Goal: Task Accomplishment & Management: Manage account settings

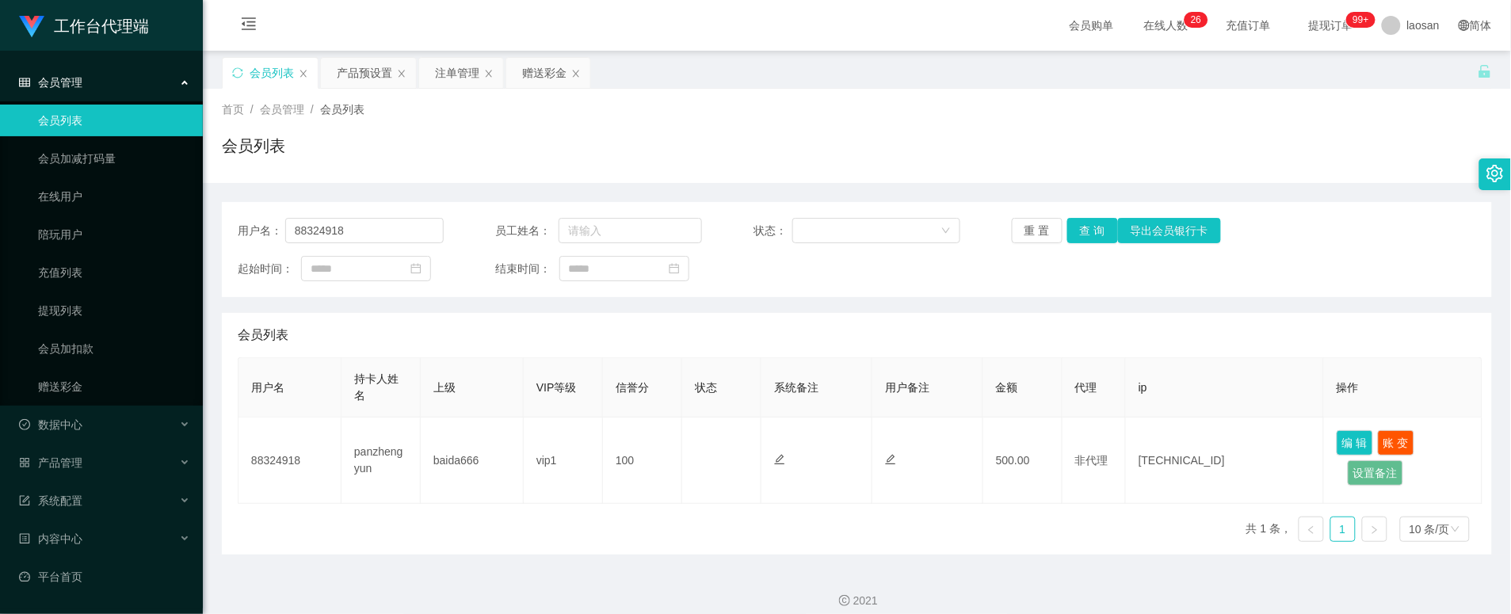
drag, startPoint x: 813, startPoint y: 111, endPoint x: 761, endPoint y: 128, distance: 54.9
click at [813, 111] on div "首页 / 会员管理 / 会员列表 /" at bounding box center [857, 109] width 1270 height 17
drag, startPoint x: 416, startPoint y: 222, endPoint x: 233, endPoint y: 211, distance: 183.4
click at [233, 211] on div "用户名： 88324918 员工姓名： 状态： 重 置 查 询 导出会员银行卡 起始时间： 结束时间：" at bounding box center [857, 249] width 1270 height 95
paste input "19691026"
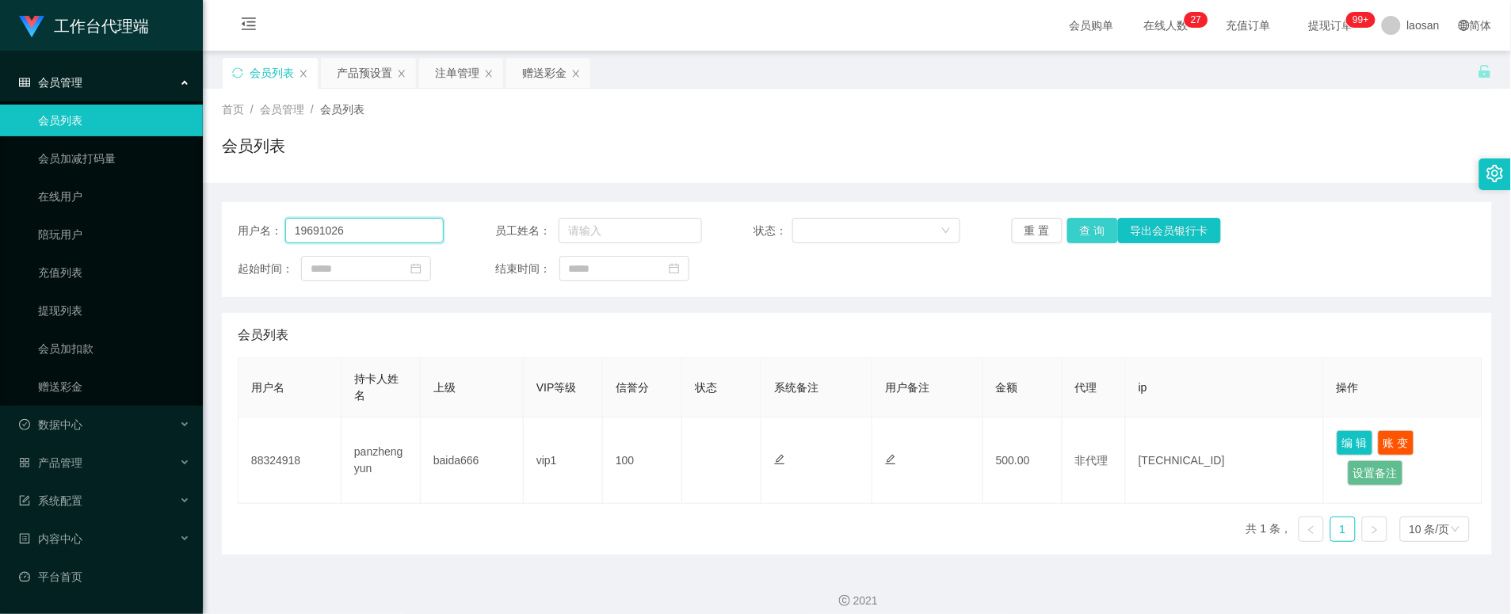
type input "19691026"
drag, startPoint x: 1096, startPoint y: 227, endPoint x: 1235, endPoint y: 359, distance: 191.7
click at [1095, 227] on button "查 询" at bounding box center [1093, 230] width 51 height 25
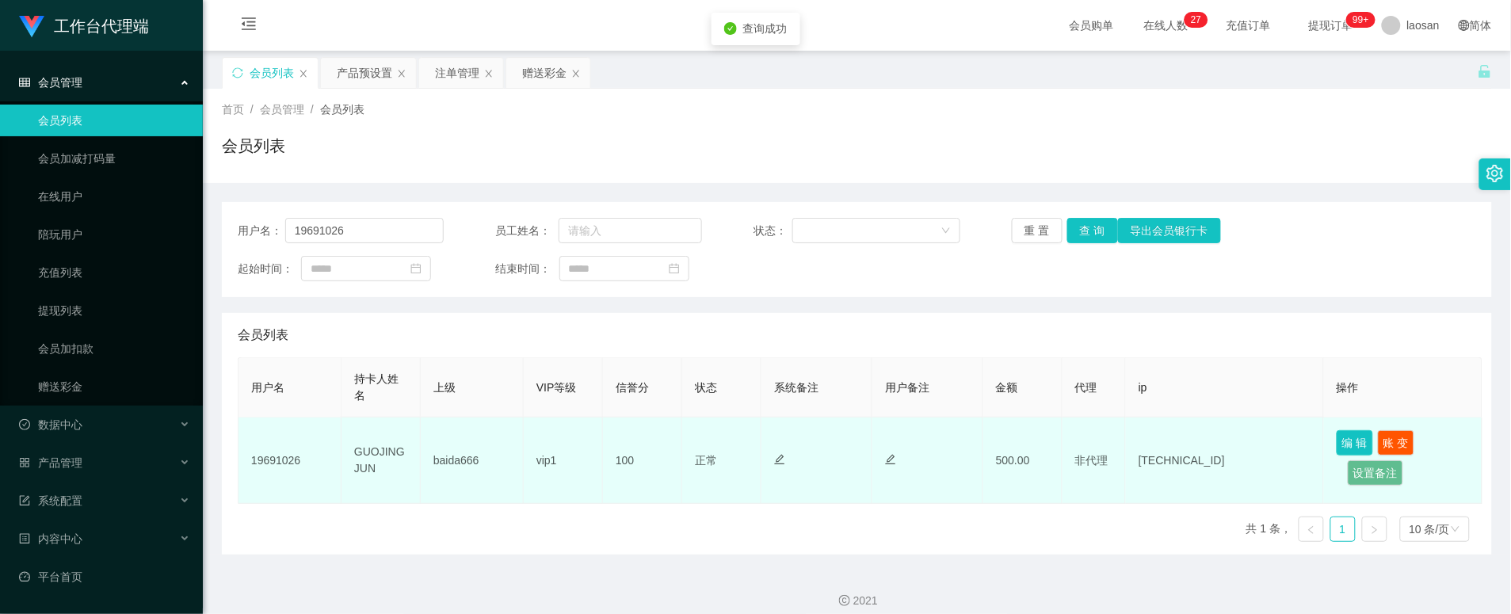
click at [1366, 441] on button "编 辑" at bounding box center [1355, 442] width 36 height 25
type input "19691026"
type input "GUOJINGJUN"
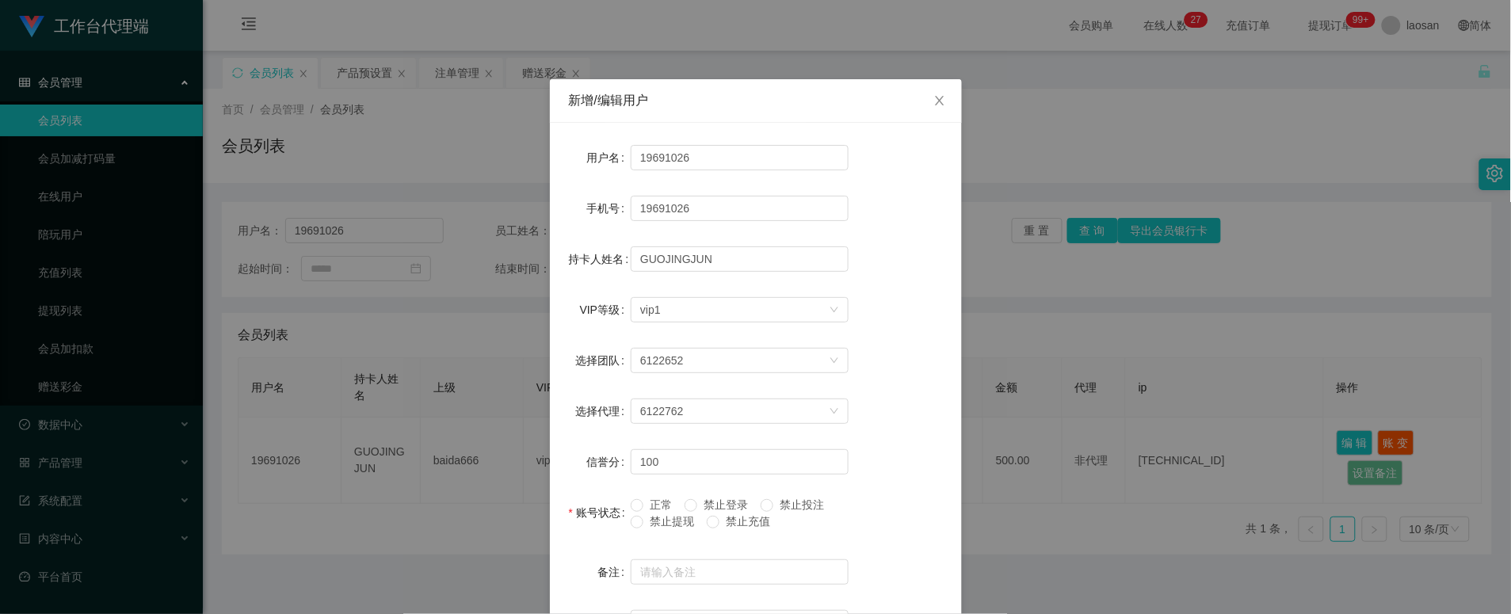
drag, startPoint x: 680, startPoint y: 473, endPoint x: 676, endPoint y: 464, distance: 10.3
click at [682, 515] on span "禁止提现" at bounding box center [672, 521] width 57 height 13
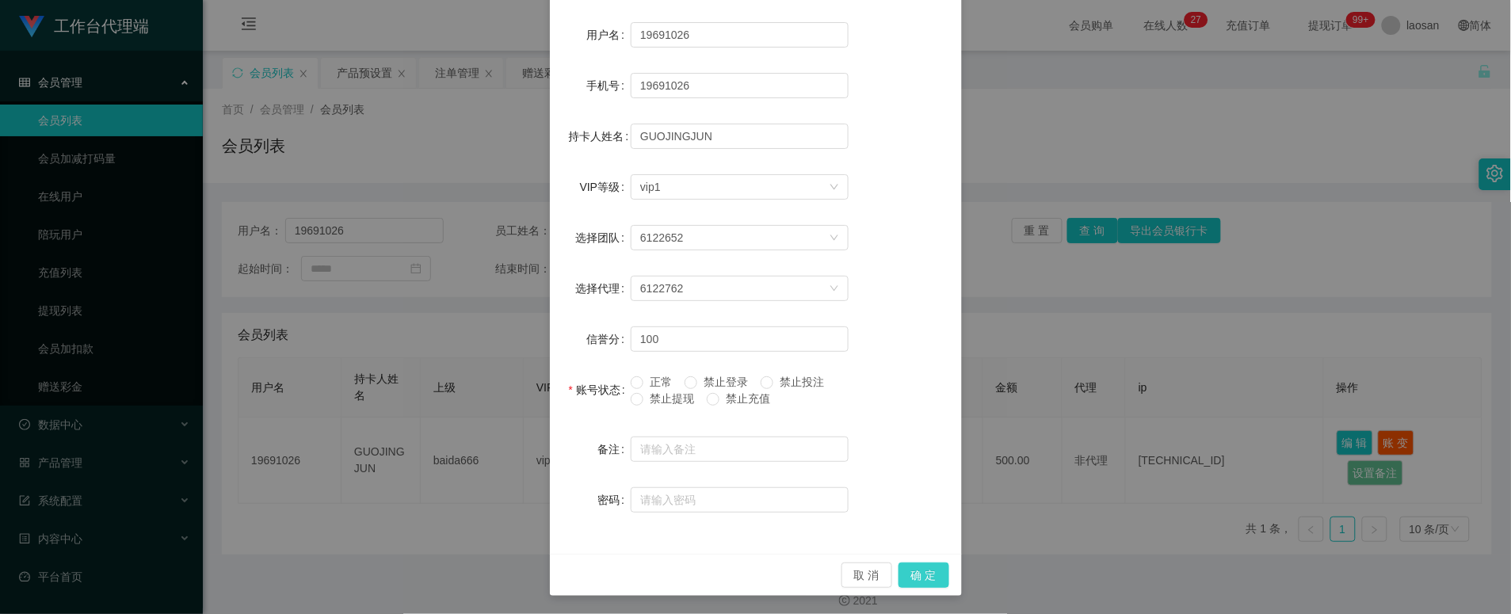
click at [918, 574] on button "确 定" at bounding box center [924, 575] width 51 height 25
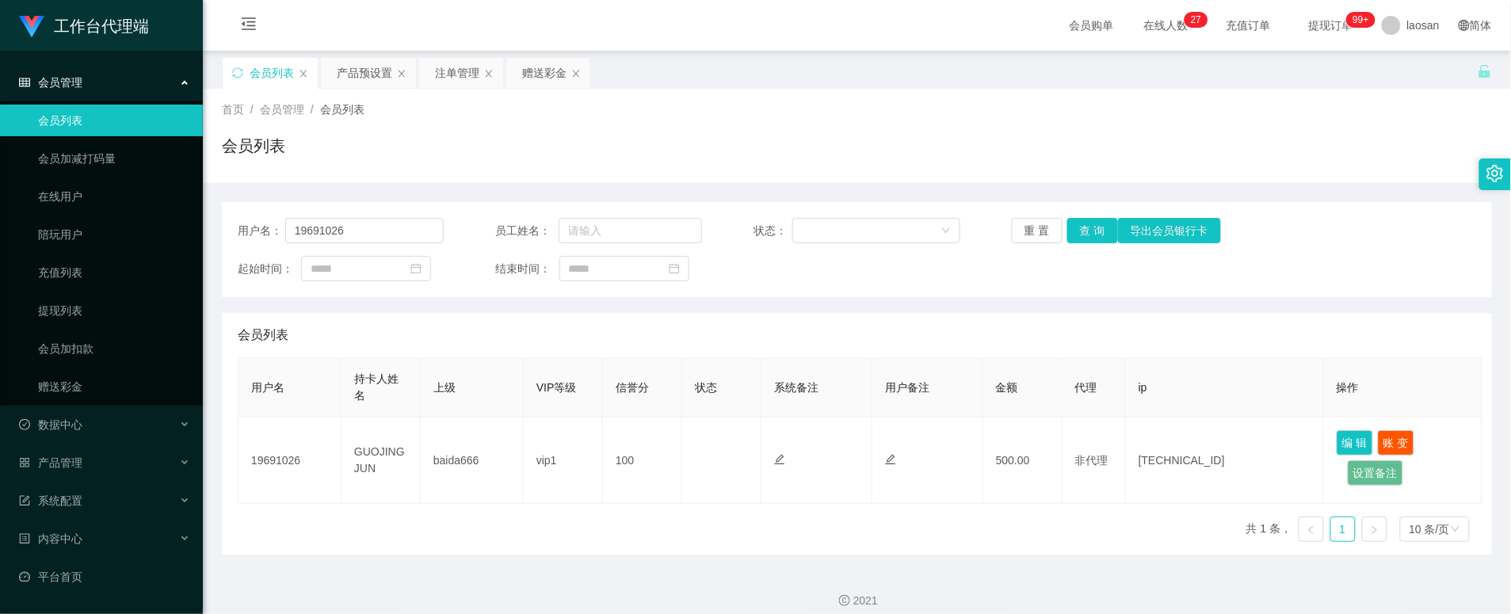
click at [568, 330] on div "会员列表" at bounding box center [857, 335] width 1239 height 44
drag, startPoint x: 398, startPoint y: 235, endPoint x: 238, endPoint y: 223, distance: 160.5
click at [238, 223] on div "用户名： 19691026" at bounding box center [341, 230] width 206 height 25
paste input "viviaan"
type input "viviaan"
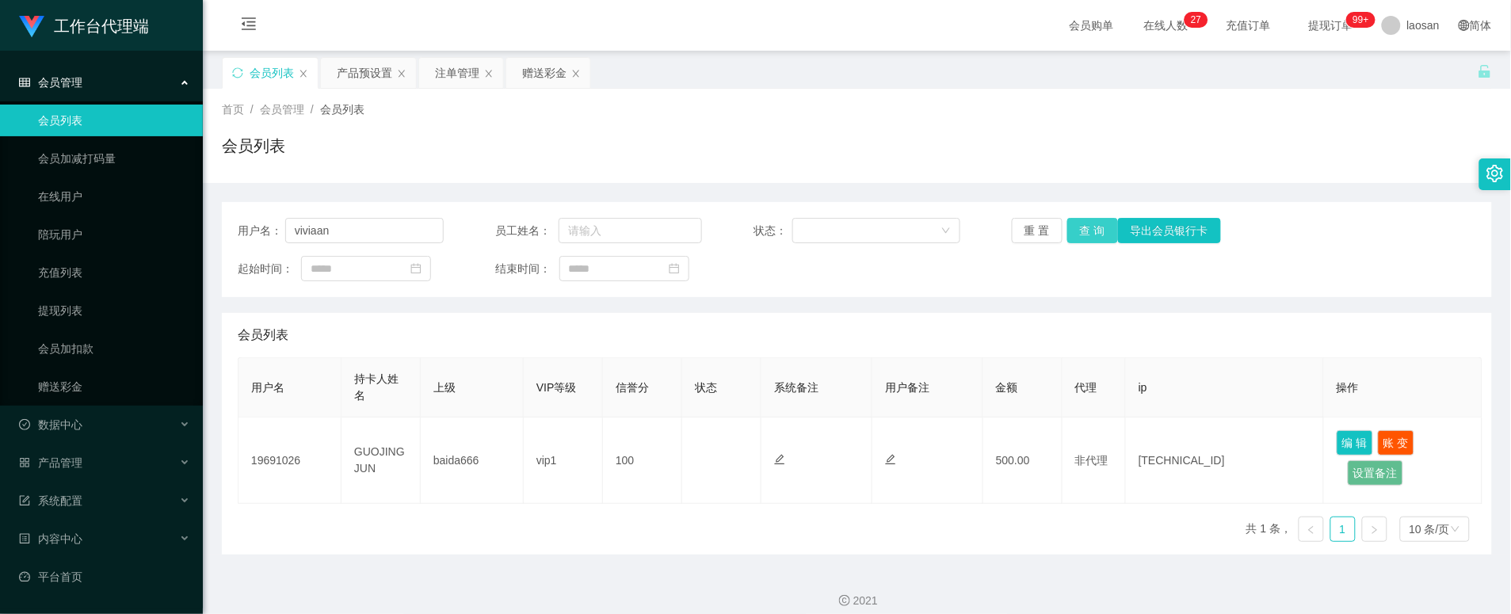
click at [1076, 231] on button "查 询" at bounding box center [1093, 230] width 51 height 25
drag, startPoint x: 1355, startPoint y: 445, endPoint x: 1335, endPoint y: 445, distance: 20.6
click at [1355, 445] on button "编 辑" at bounding box center [1355, 442] width 36 height 25
type input "viviaan"
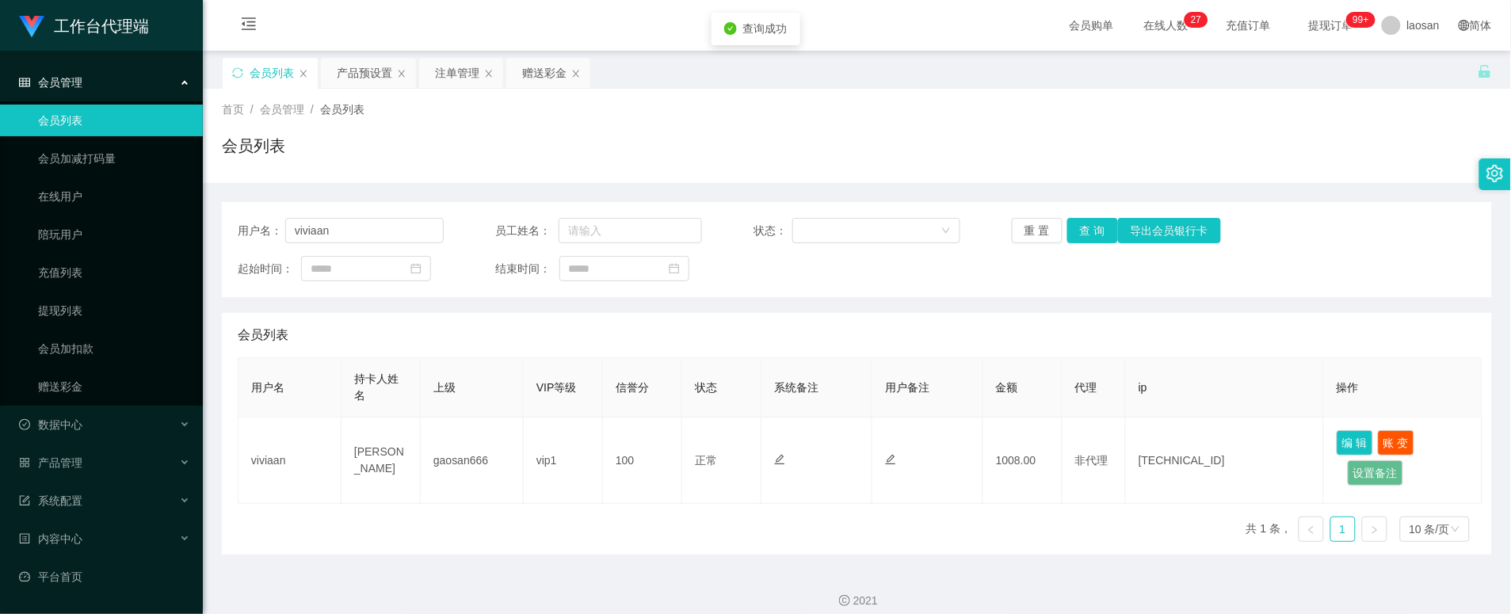
type input "[PERSON_NAME]"
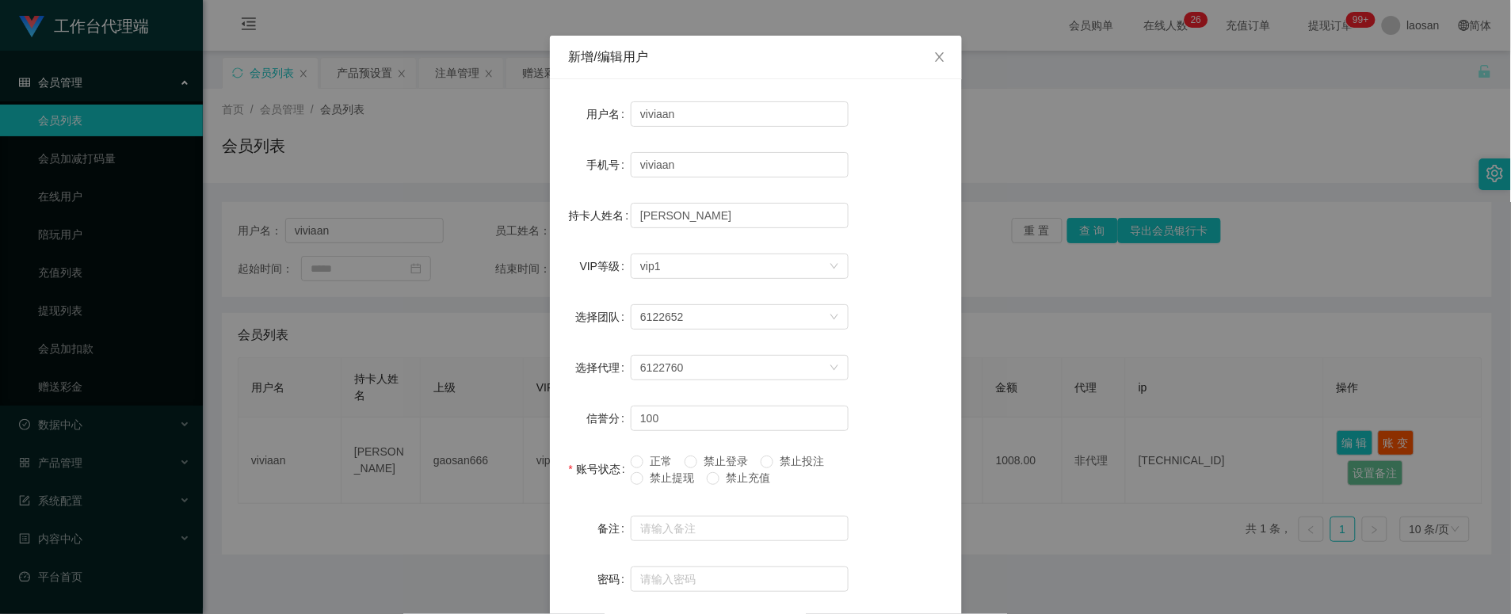
click at [668, 477] on span "禁止提现" at bounding box center [672, 478] width 57 height 13
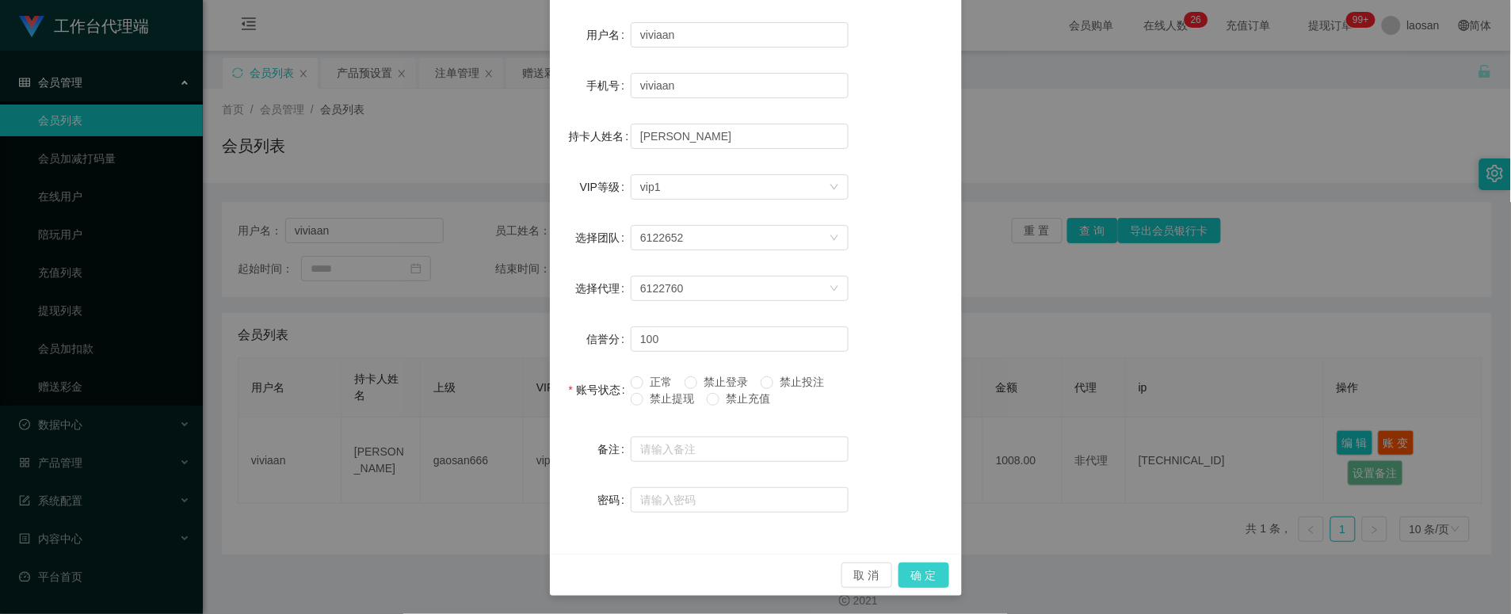
click at [924, 576] on button "确 定" at bounding box center [924, 575] width 51 height 25
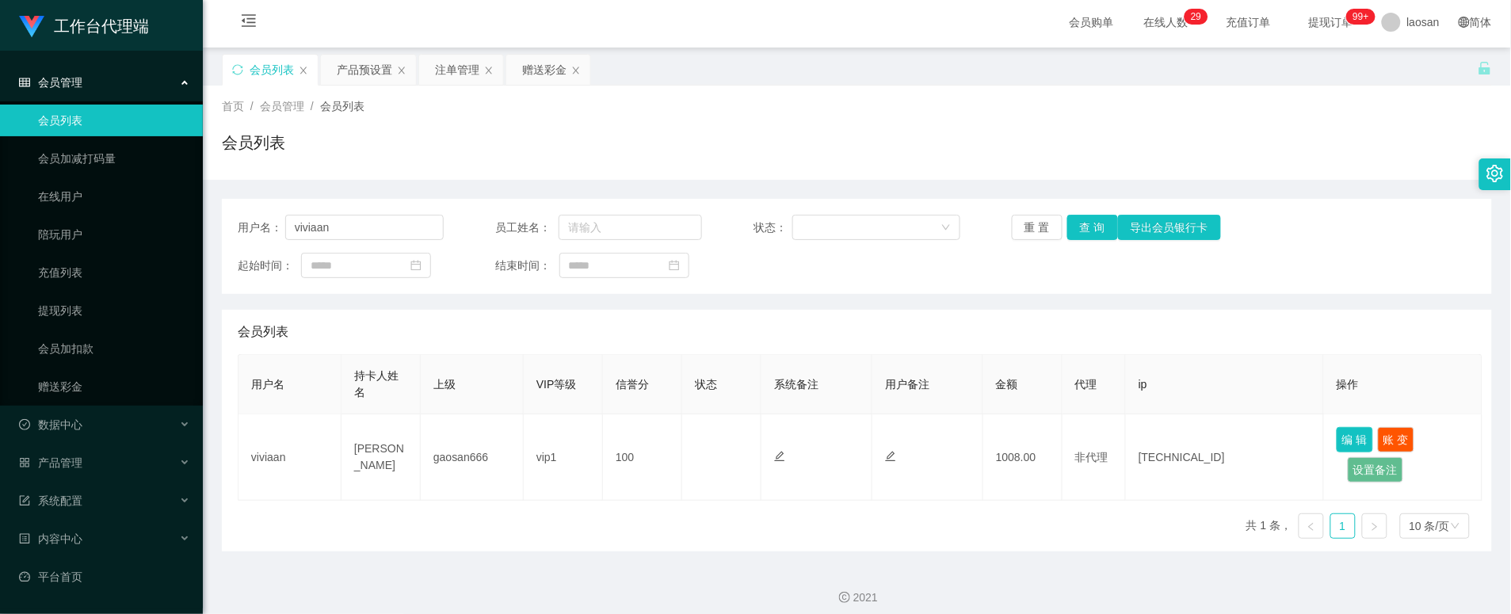
scroll to position [0, 0]
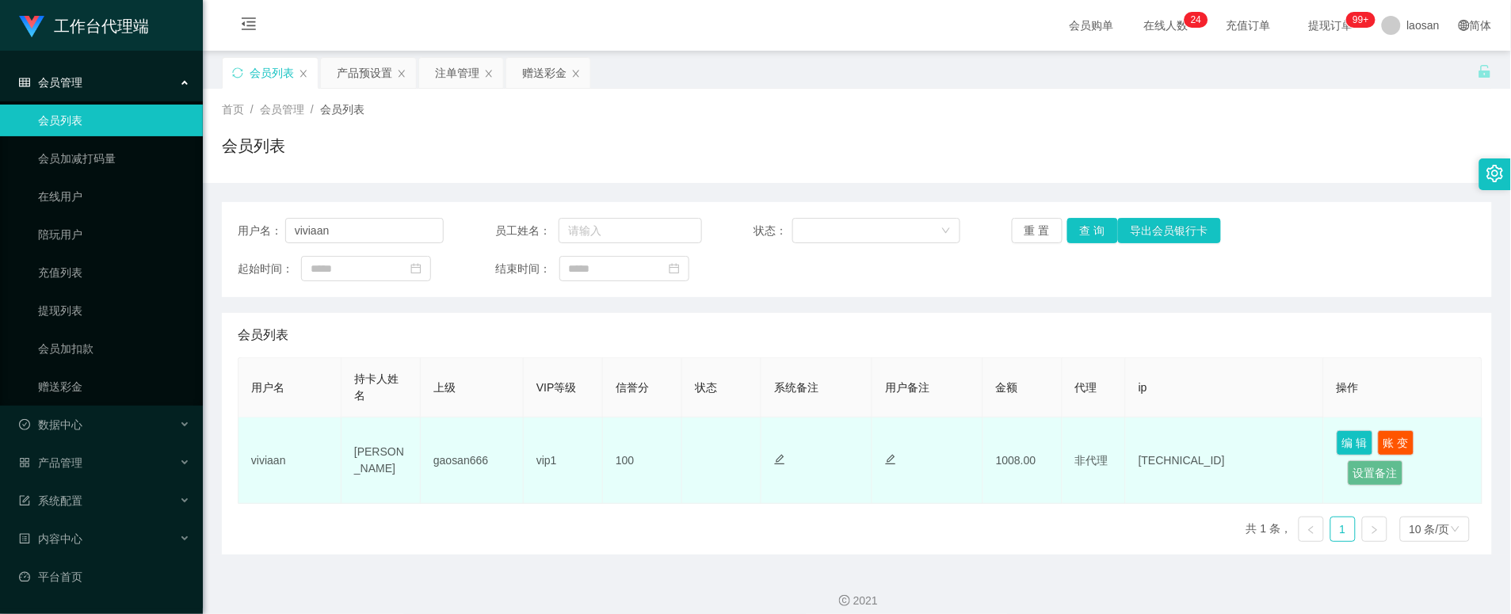
drag, startPoint x: 675, startPoint y: 510, endPoint x: 715, endPoint y: 502, distance: 40.3
click at [675, 510] on div "用户名 持卡人姓名 上级 VIP等级 信誉分 状态 系统备注 用户备注 金额 代理 ip 操作 viviaan [PERSON_NAME] JIE gaosa…" at bounding box center [857, 455] width 1239 height 197
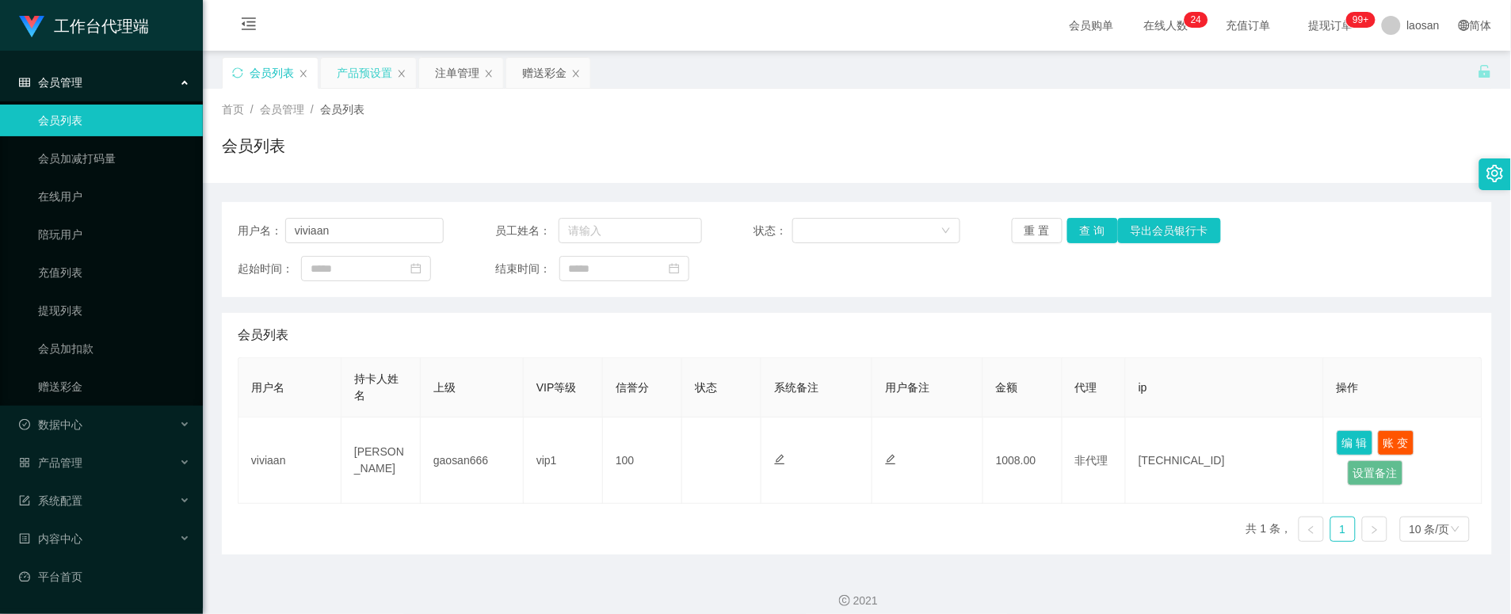
click at [380, 75] on div "产品预设置" at bounding box center [364, 73] width 55 height 30
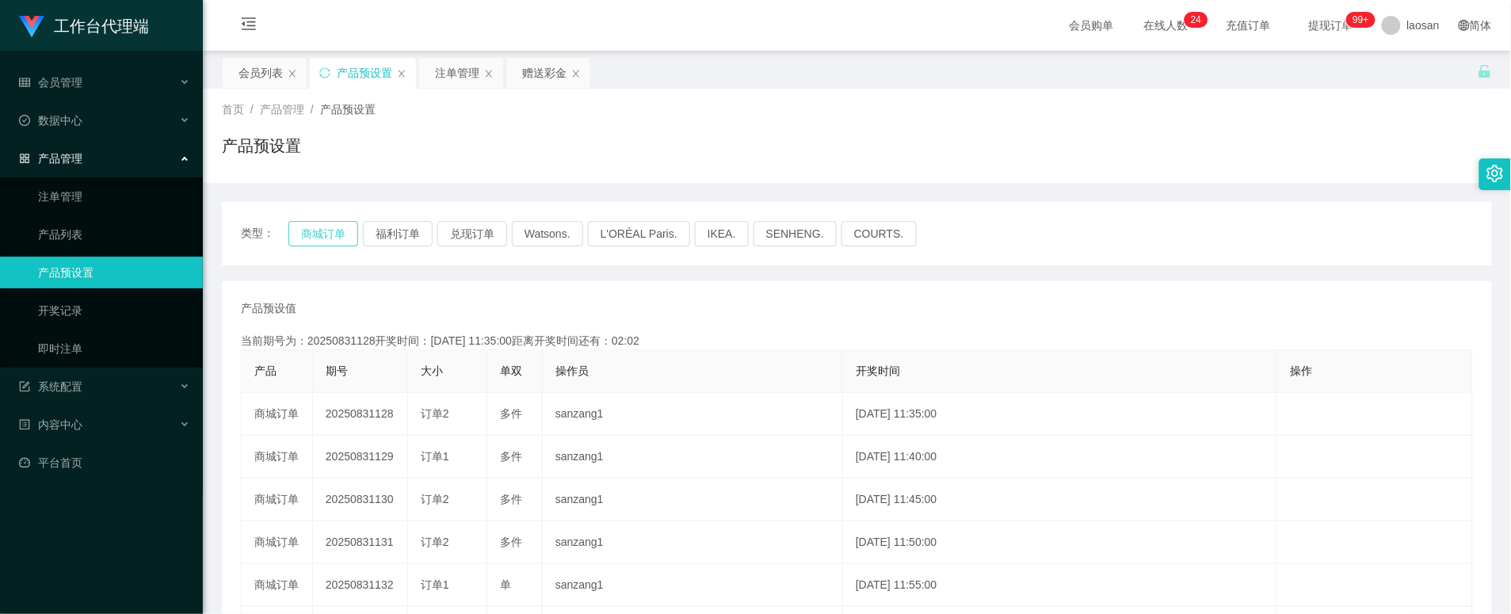
click at [323, 227] on button "商城订单" at bounding box center [323, 233] width 70 height 25
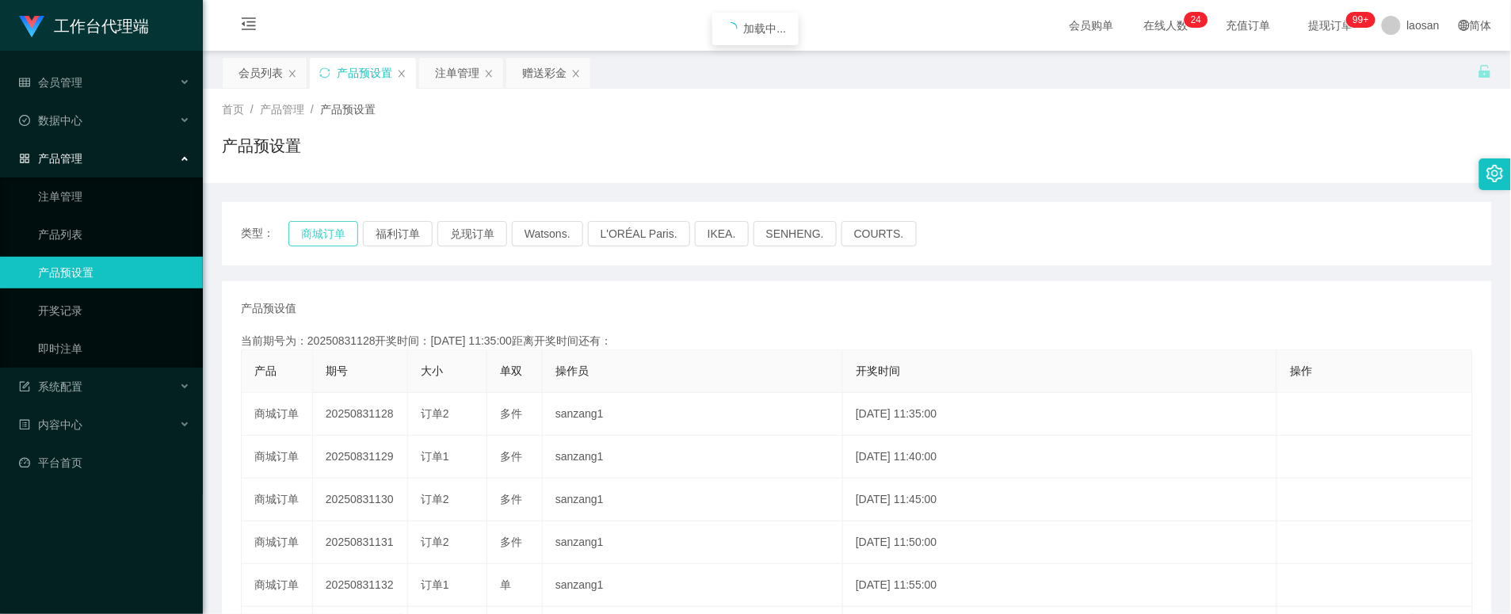
click at [323, 227] on button "商城订单" at bounding box center [323, 233] width 70 height 25
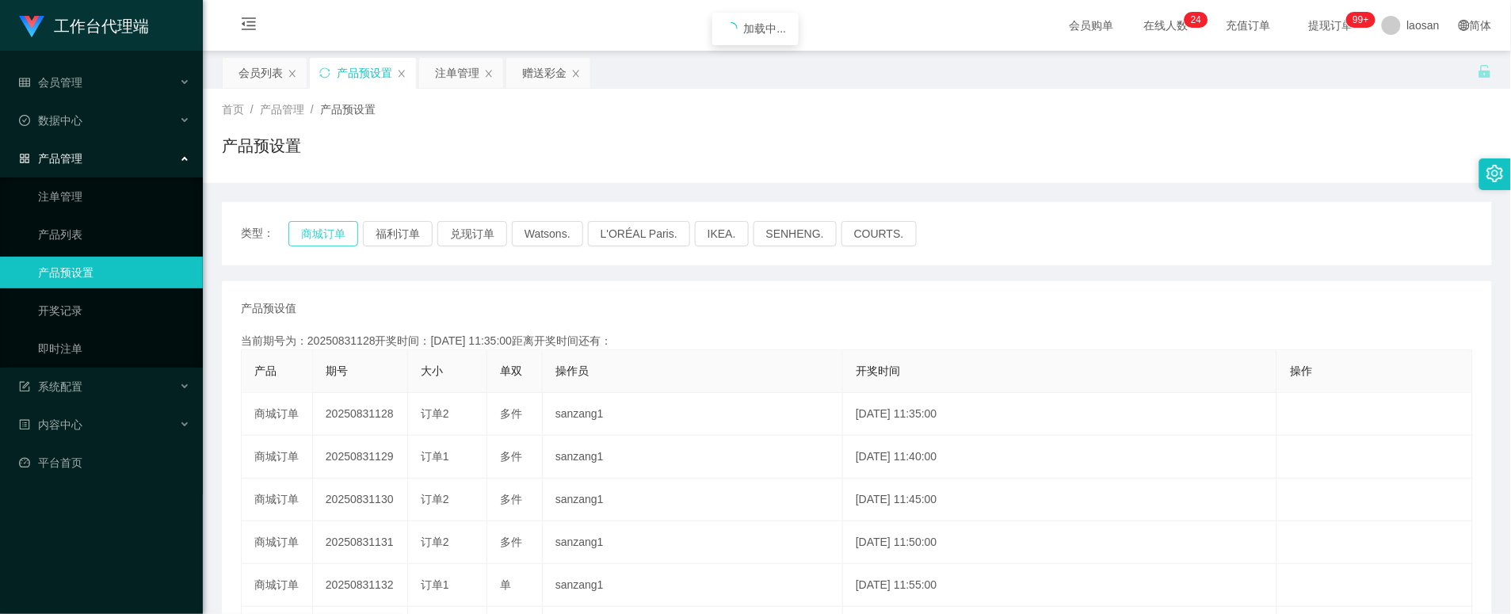
click at [323, 227] on button "商城订单" at bounding box center [323, 233] width 70 height 25
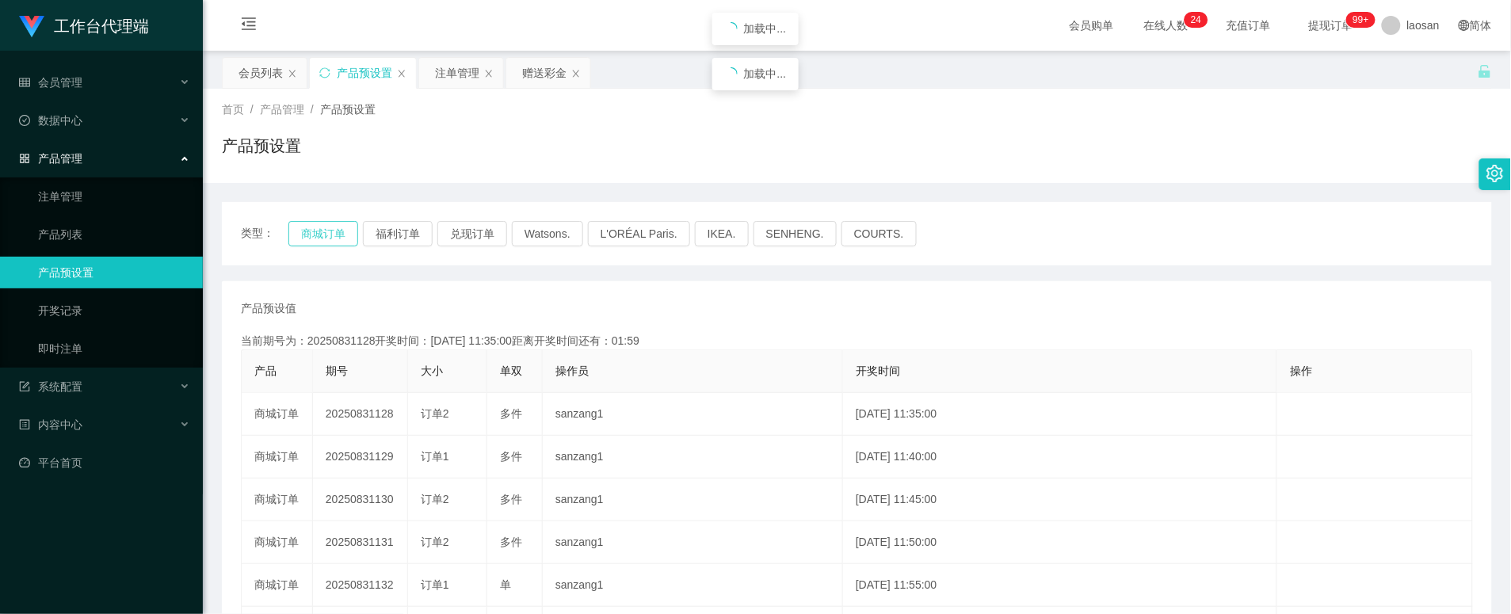
click at [323, 227] on button "商城订单" at bounding box center [323, 233] width 70 height 25
click at [1340, 130] on div "首页 / 产品管理 / 产品预设置 / 产品预设置" at bounding box center [857, 135] width 1270 height 69
drag, startPoint x: 442, startPoint y: 301, endPoint x: 413, endPoint y: 292, distance: 30.8
click at [442, 301] on div "产品预设值 添加期号" at bounding box center [857, 308] width 1232 height 17
click at [314, 223] on button "商城订单" at bounding box center [323, 233] width 70 height 25
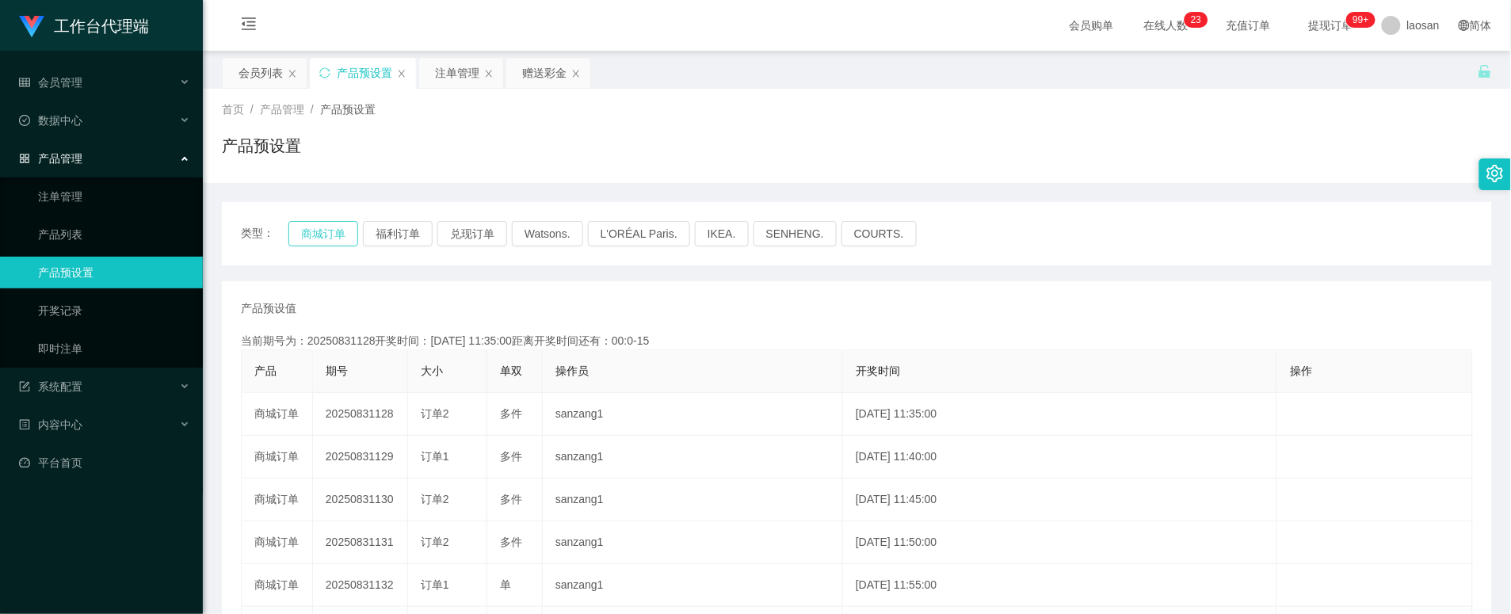
click at [315, 223] on button "商城订单" at bounding box center [323, 233] width 70 height 25
click at [317, 223] on button "商城订单" at bounding box center [323, 233] width 70 height 25
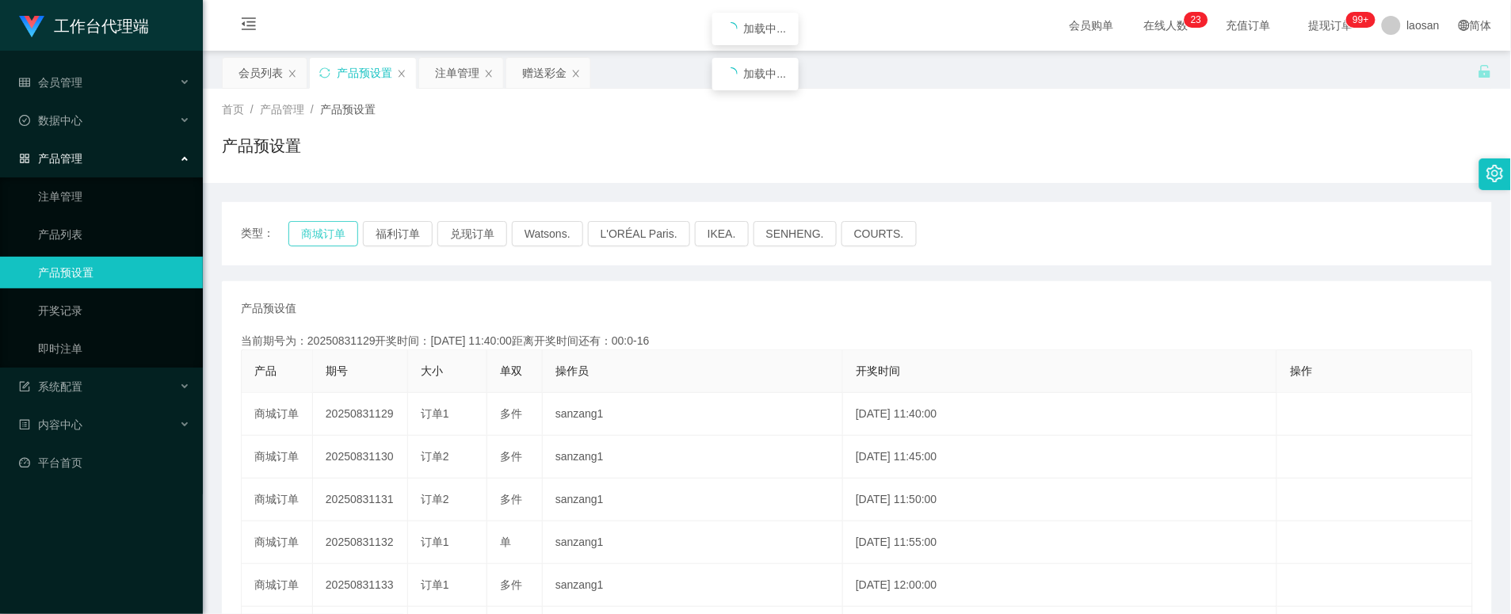
click at [317, 223] on button "商城订单" at bounding box center [323, 233] width 70 height 25
drag, startPoint x: 799, startPoint y: 328, endPoint x: 697, endPoint y: 319, distance: 101.9
click at [799, 328] on div "产品预设值 添加期号 当前期号为：20250831129开奖时间：[DATE] 11:40:00距离开奖时间还有：03:58 产品 期号 大小 单双 操作员 …" at bounding box center [857, 585] width 1232 height 571
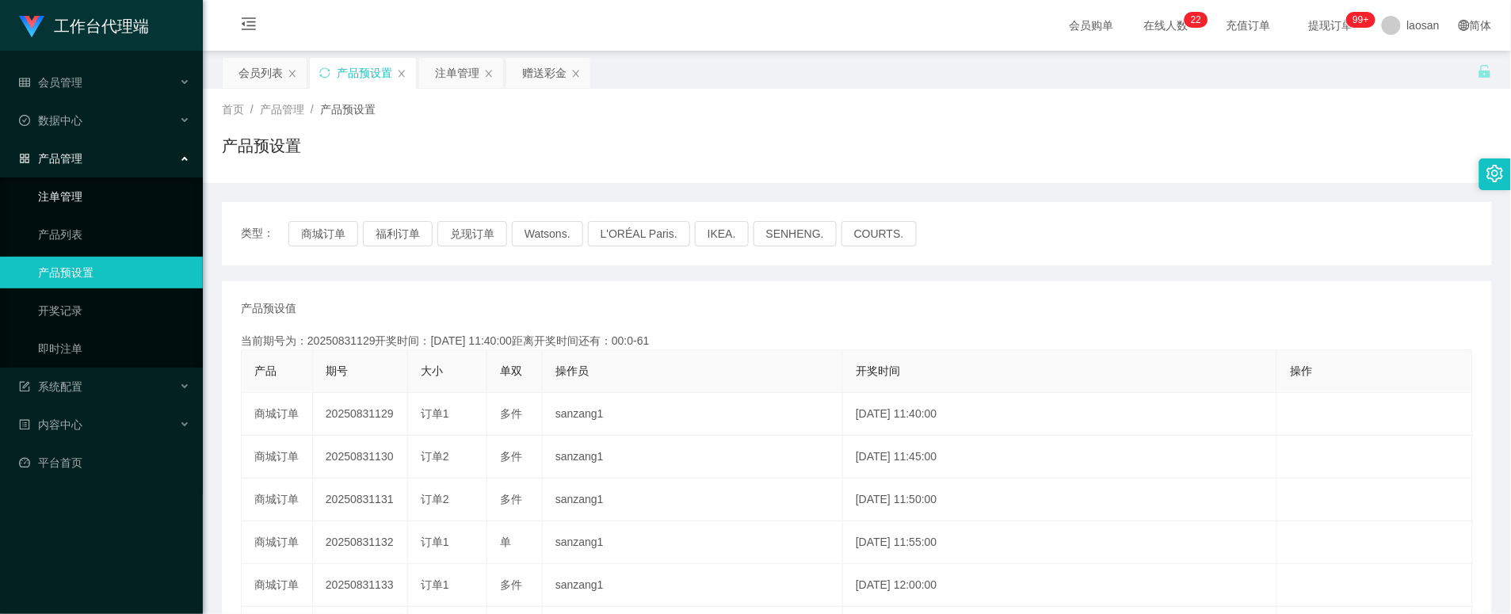
click at [105, 191] on link "注单管理" at bounding box center [114, 197] width 152 height 32
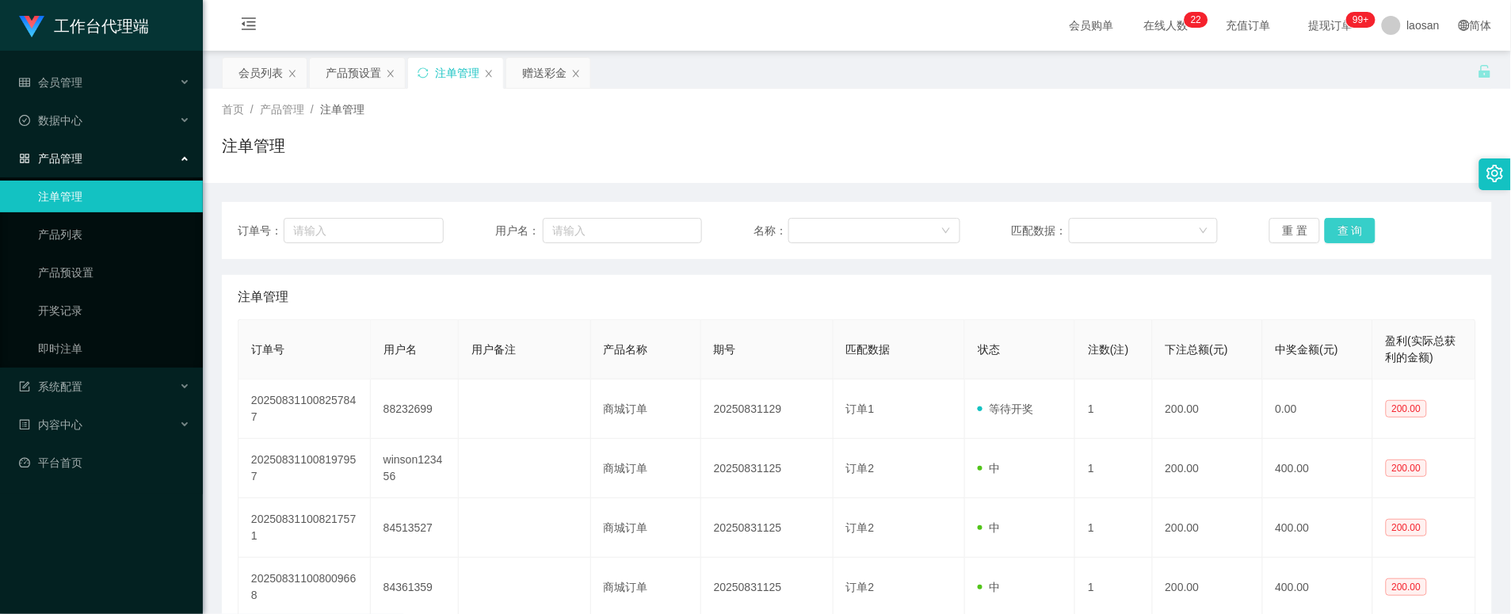
click at [1342, 235] on button "查 询" at bounding box center [1350, 230] width 51 height 25
click at [1343, 235] on button "查 询" at bounding box center [1359, 230] width 68 height 25
click at [926, 311] on div "注单管理" at bounding box center [857, 297] width 1239 height 44
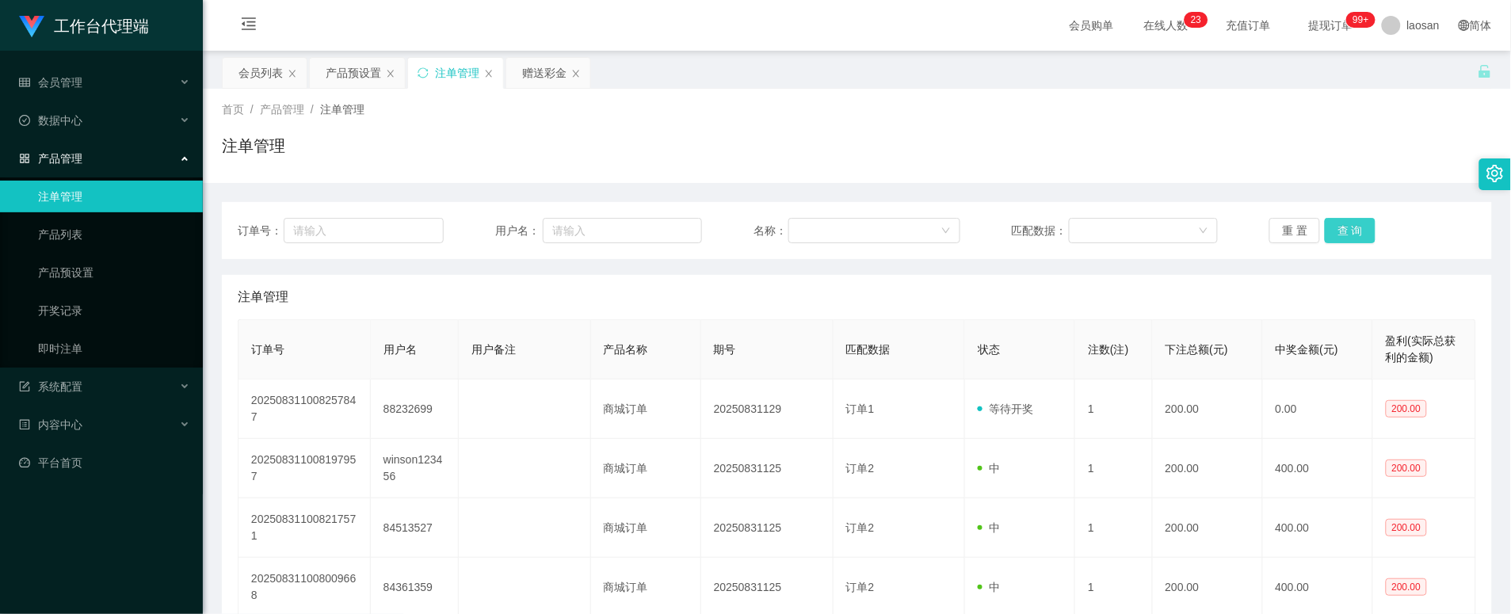
click at [1344, 233] on button "查 询" at bounding box center [1350, 230] width 51 height 25
click at [1344, 233] on div "重 置 查 询" at bounding box center [1373, 230] width 206 height 25
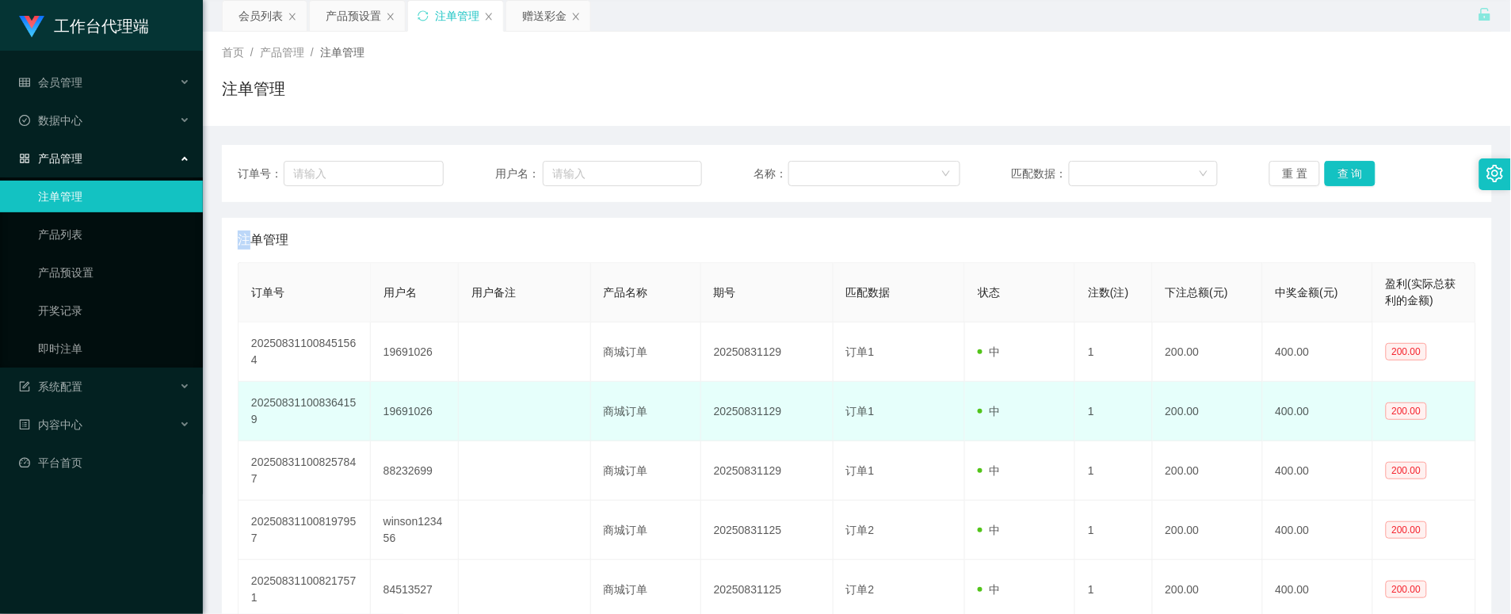
scroll to position [88, 0]
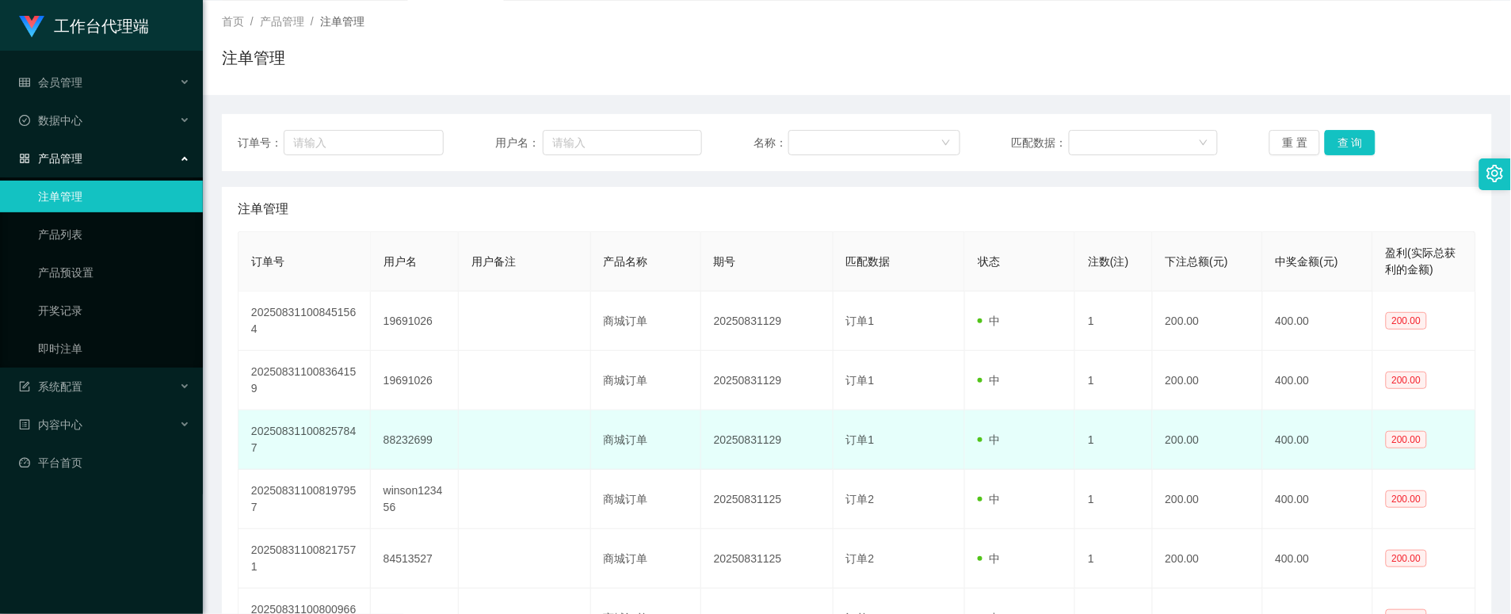
click at [418, 447] on td "88232699" at bounding box center [415, 440] width 88 height 59
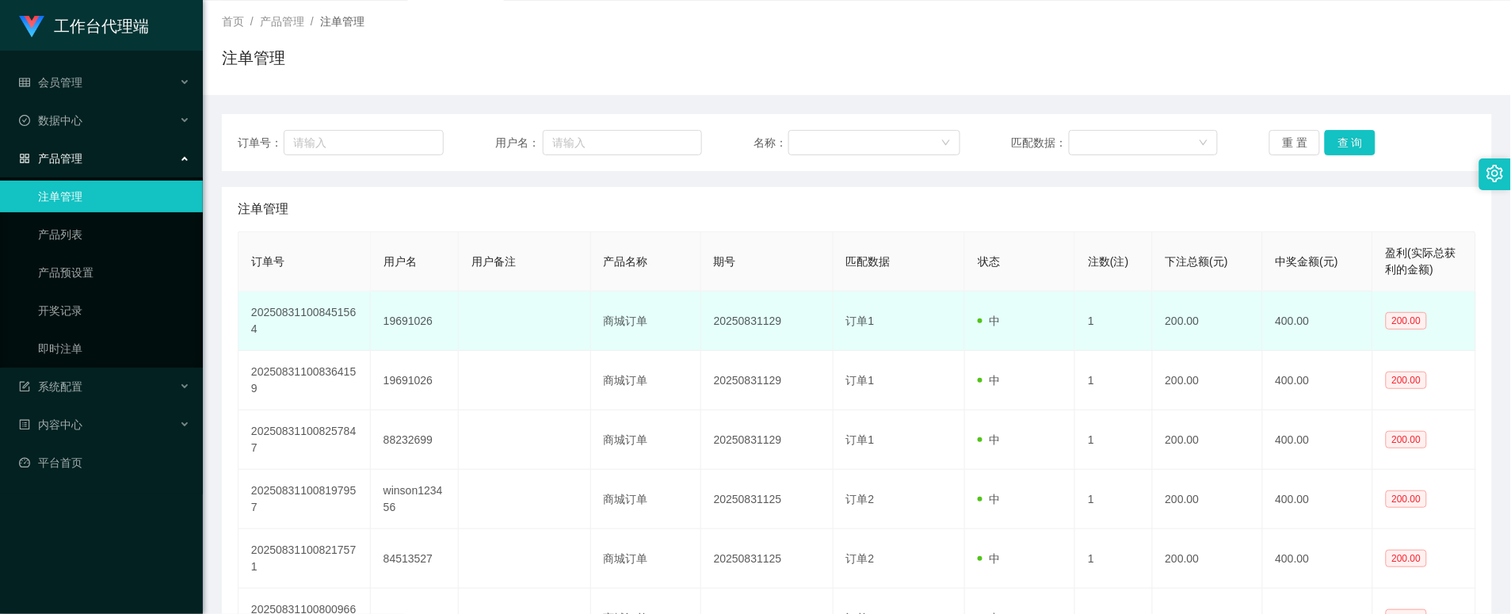
click at [405, 326] on td "19691026" at bounding box center [415, 321] width 88 height 59
copy td "19691026"
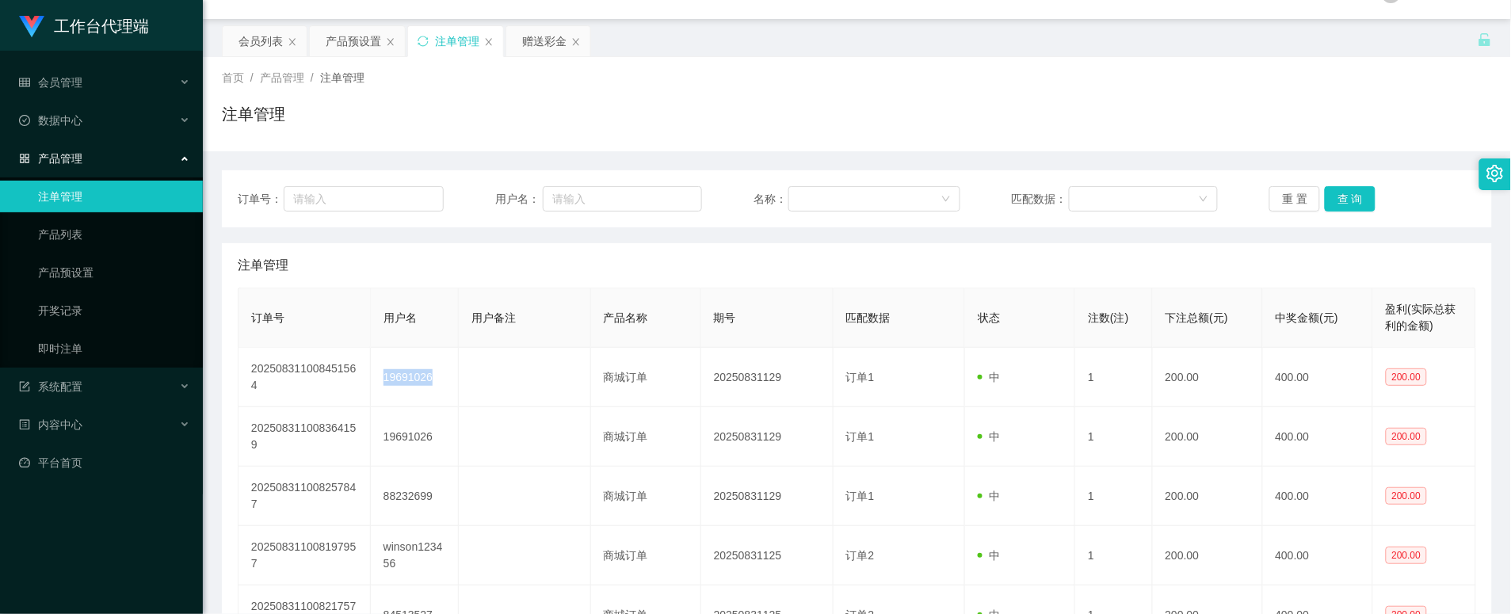
scroll to position [0, 0]
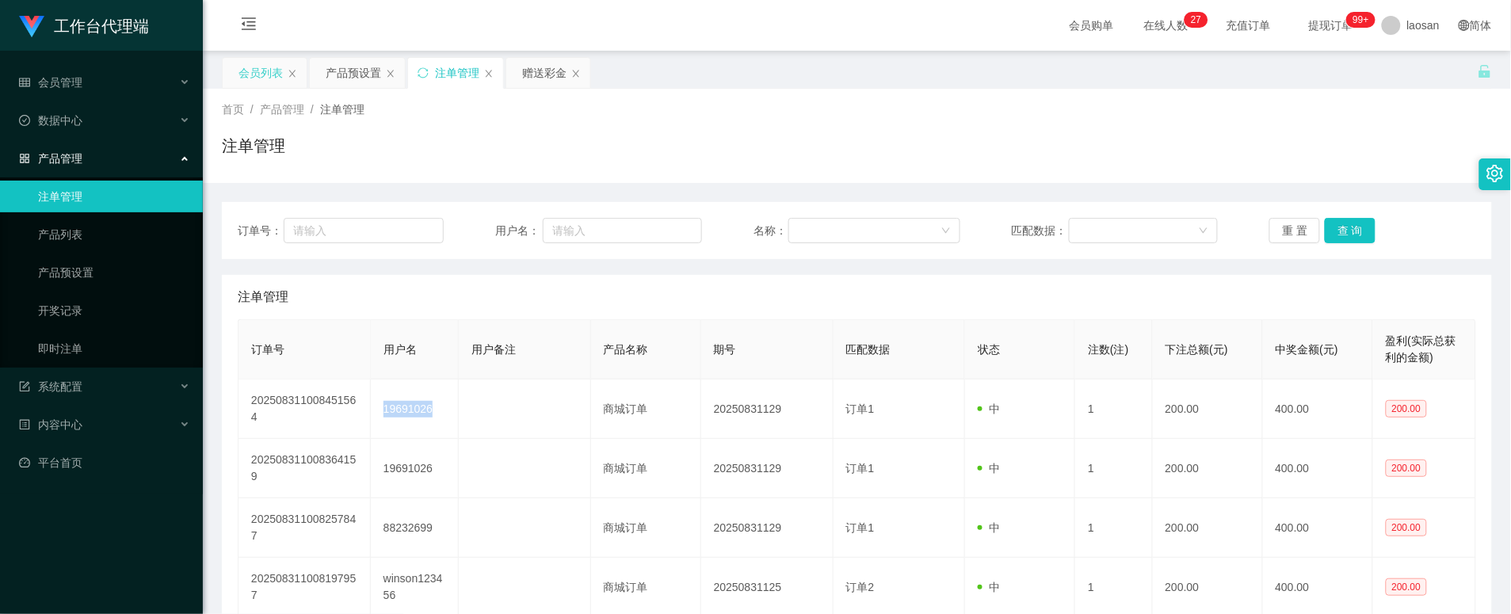
click at [251, 80] on div "会员列表" at bounding box center [261, 73] width 44 height 30
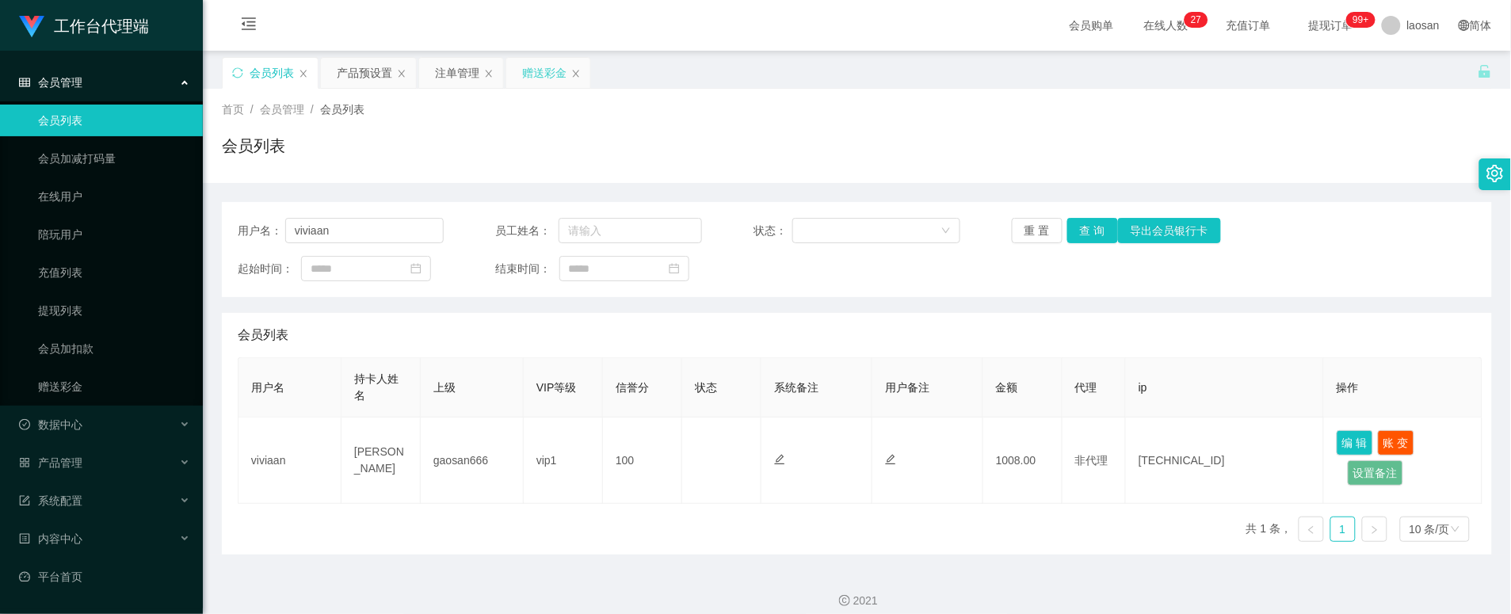
click at [518, 76] on div "赠送彩金" at bounding box center [548, 73] width 84 height 30
click at [531, 58] on div "赠送彩金" at bounding box center [544, 73] width 44 height 30
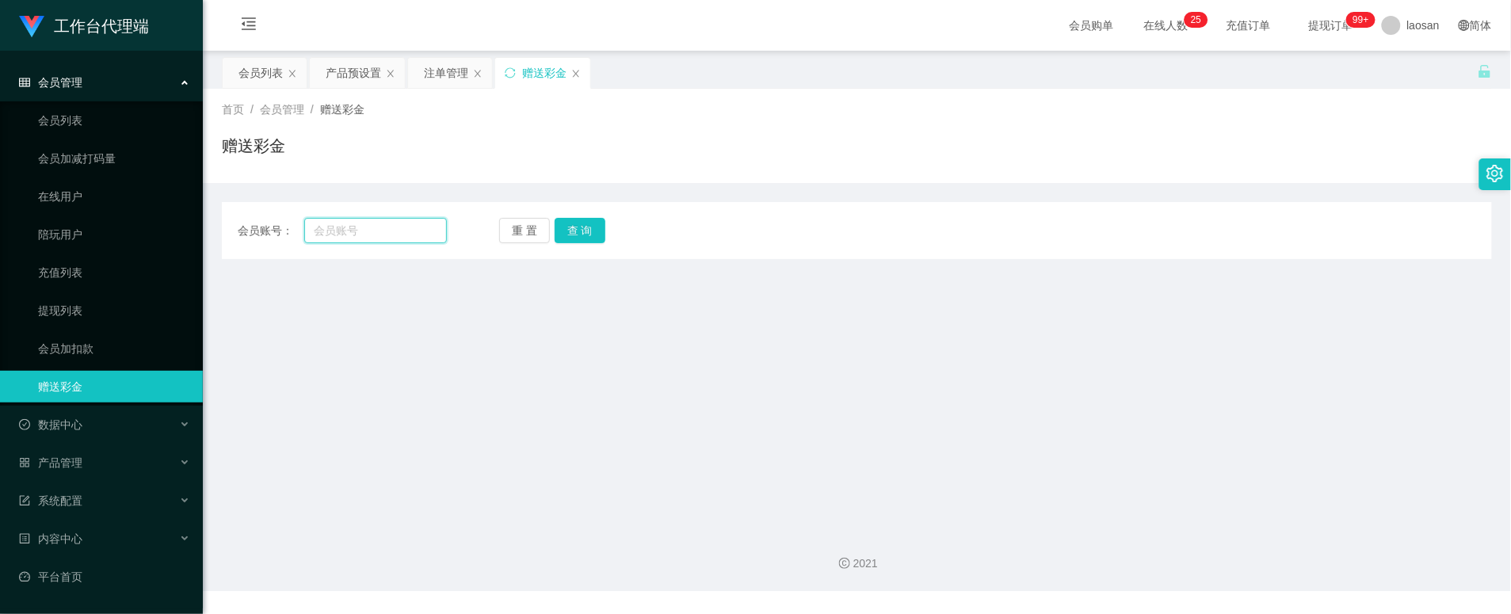
click at [386, 226] on input "text" at bounding box center [375, 230] width 143 height 25
paste input "19691026"
type input "19691026"
click at [587, 231] on button "查 询" at bounding box center [580, 230] width 51 height 25
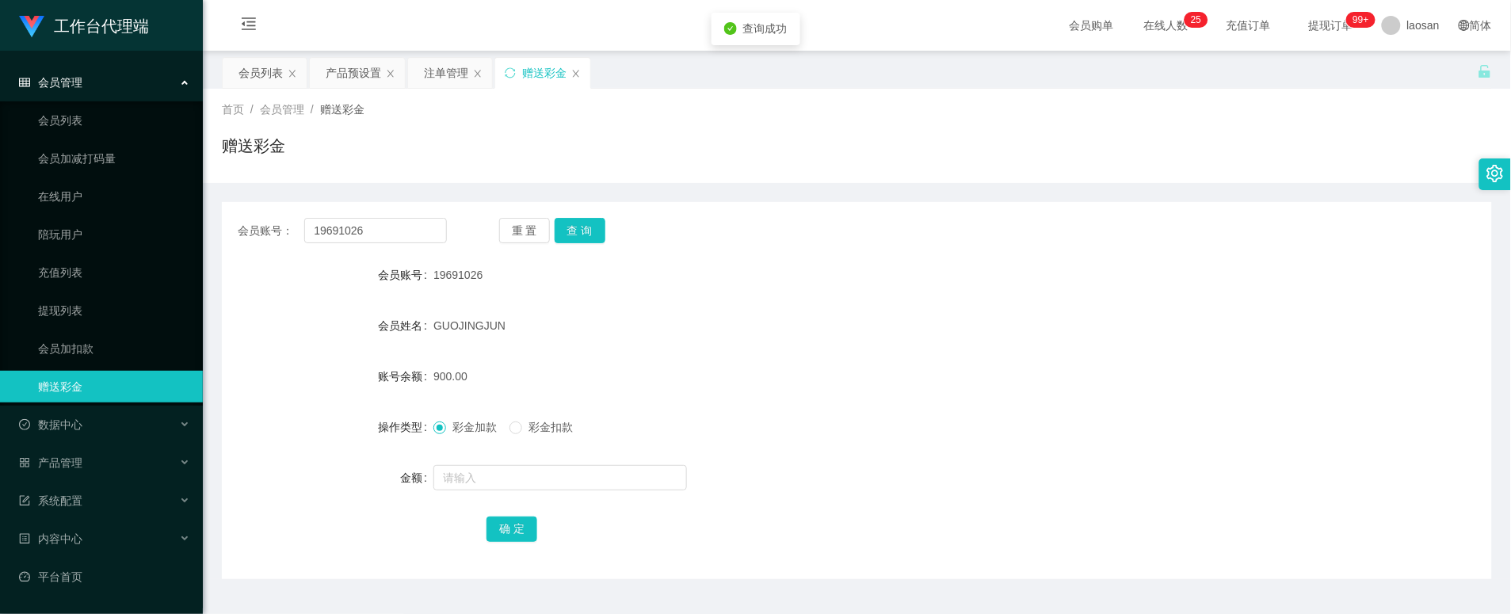
drag, startPoint x: 537, startPoint y: 423, endPoint x: 533, endPoint y: 434, distance: 10.8
click at [537, 423] on span "彩金扣款" at bounding box center [550, 427] width 57 height 13
click at [524, 465] on input "text" at bounding box center [561, 477] width 254 height 25
type input "200"
click at [506, 528] on button "确 定" at bounding box center [512, 529] width 51 height 25
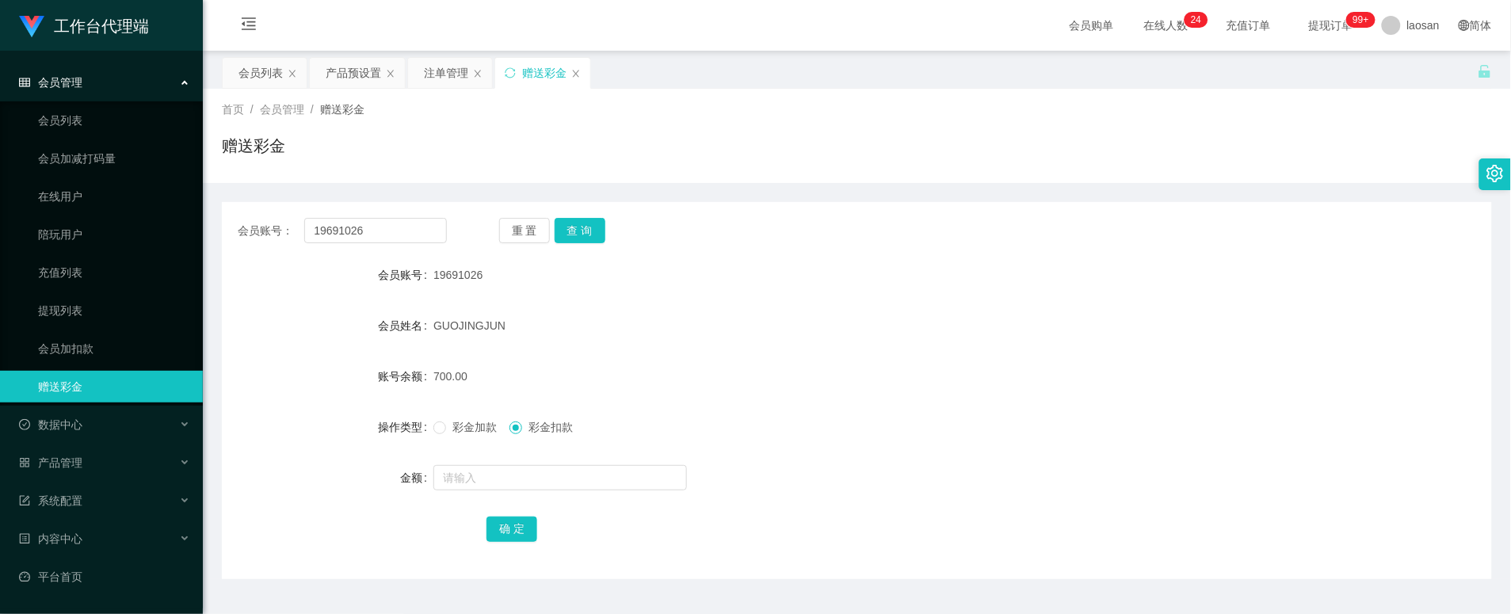
click at [664, 346] on form "会员账号 19691026 会员姓名 [PERSON_NAME] 账号余额 700.00 操作类型 彩金加款 彩金扣款 金额 确 定" at bounding box center [857, 401] width 1270 height 285
click at [582, 233] on button "查 询" at bounding box center [580, 230] width 51 height 25
drag, startPoint x: 254, startPoint y: 73, endPoint x: 263, endPoint y: 74, distance: 9.5
click at [254, 73] on div "会员列表" at bounding box center [261, 73] width 44 height 30
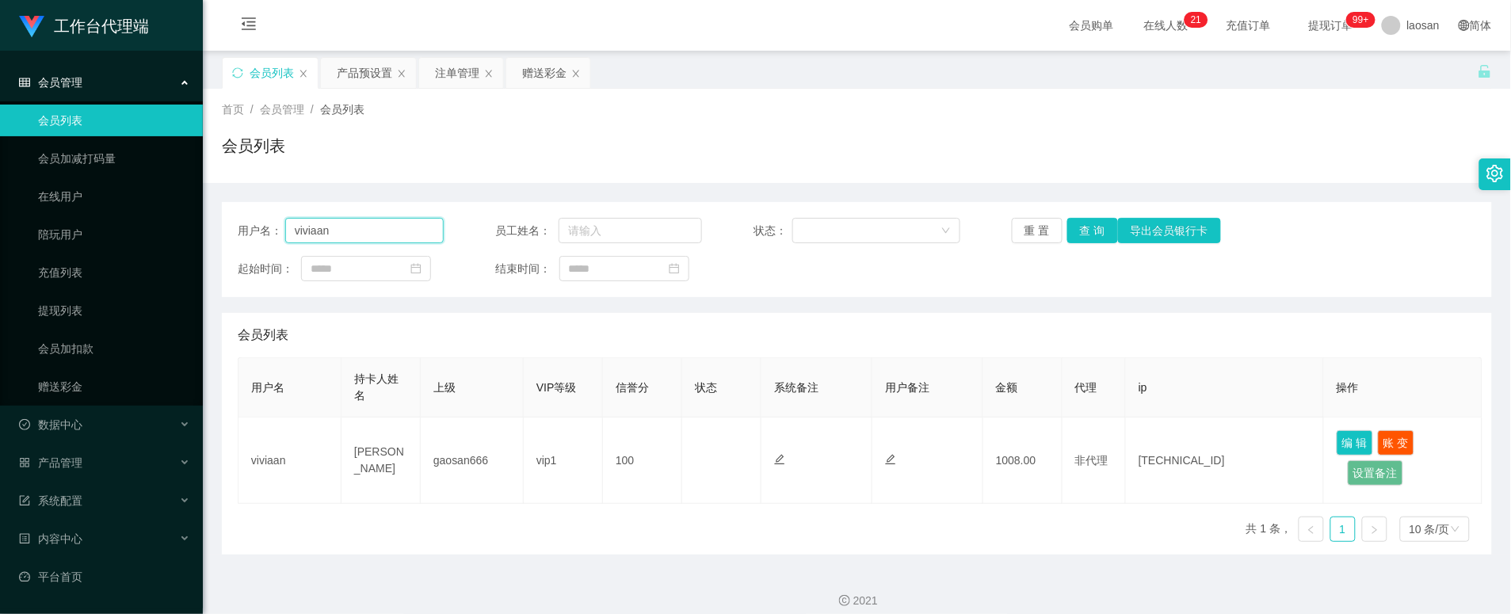
drag, startPoint x: 397, startPoint y: 223, endPoint x: 263, endPoint y: 233, distance: 134.3
click at [263, 233] on div "用户名： viviaan" at bounding box center [341, 230] width 206 height 25
paste input "HMIR9961"
type input "HMIR9961"
drag, startPoint x: 1073, startPoint y: 223, endPoint x: 1078, endPoint y: 230, distance: 8.6
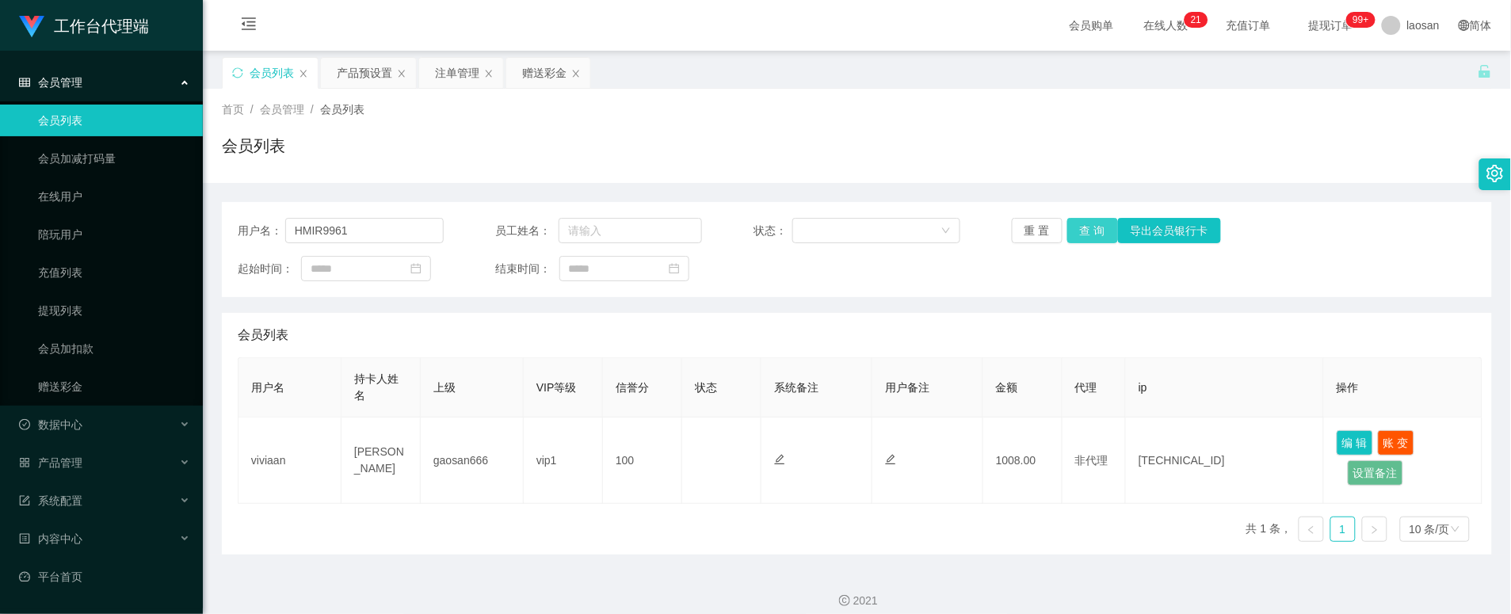
click at [1073, 223] on button "查 询" at bounding box center [1093, 230] width 51 height 25
click at [1358, 441] on button "编 辑" at bounding box center [1355, 442] width 36 height 25
type input "HMIR9961"
type input "[PERSON_NAME]"
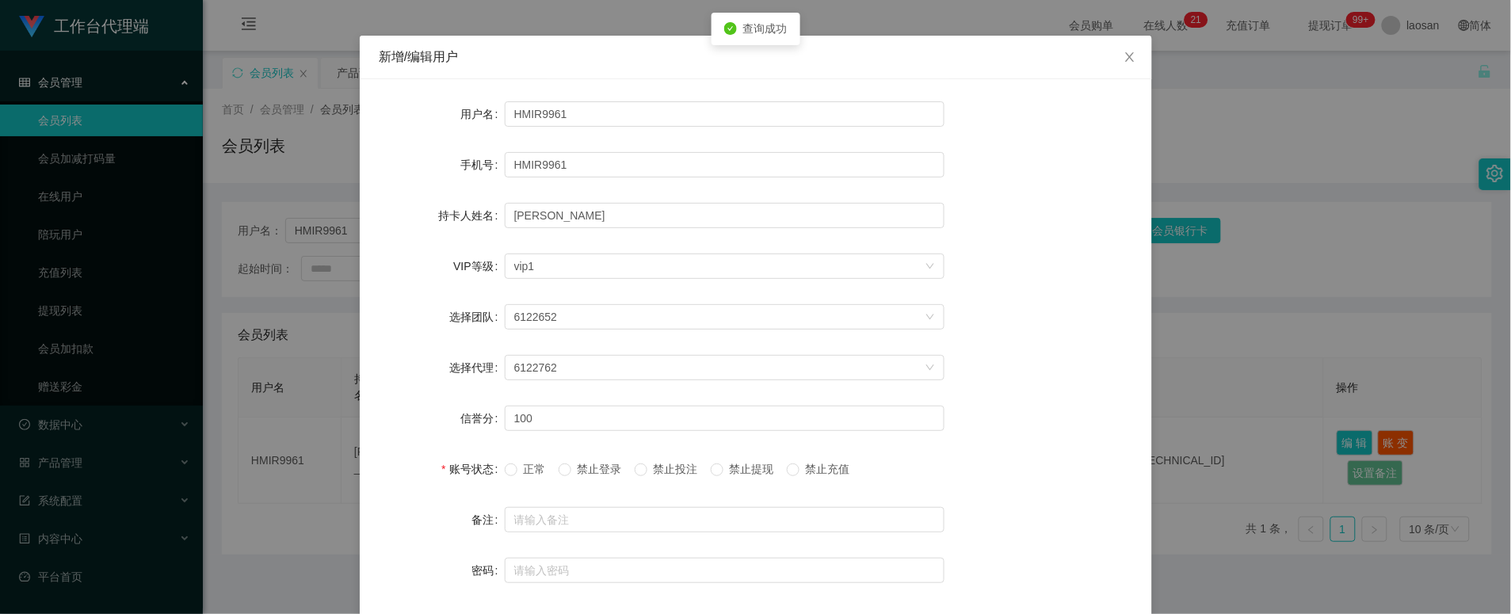
scroll to position [35, 0]
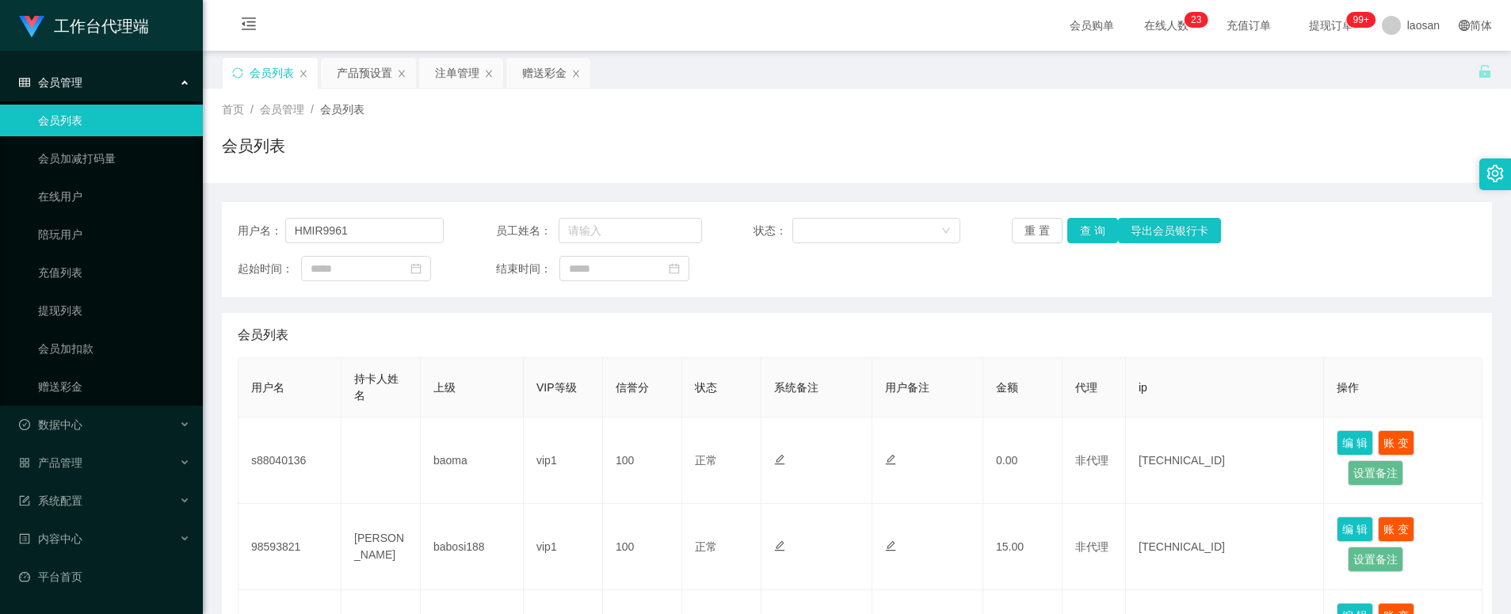
type input "HMIR9961"
drag, startPoint x: 0, startPoint y: 0, endPoint x: 1098, endPoint y: 224, distance: 1121.1
click at [1098, 223] on button "查 询" at bounding box center [1093, 230] width 51 height 25
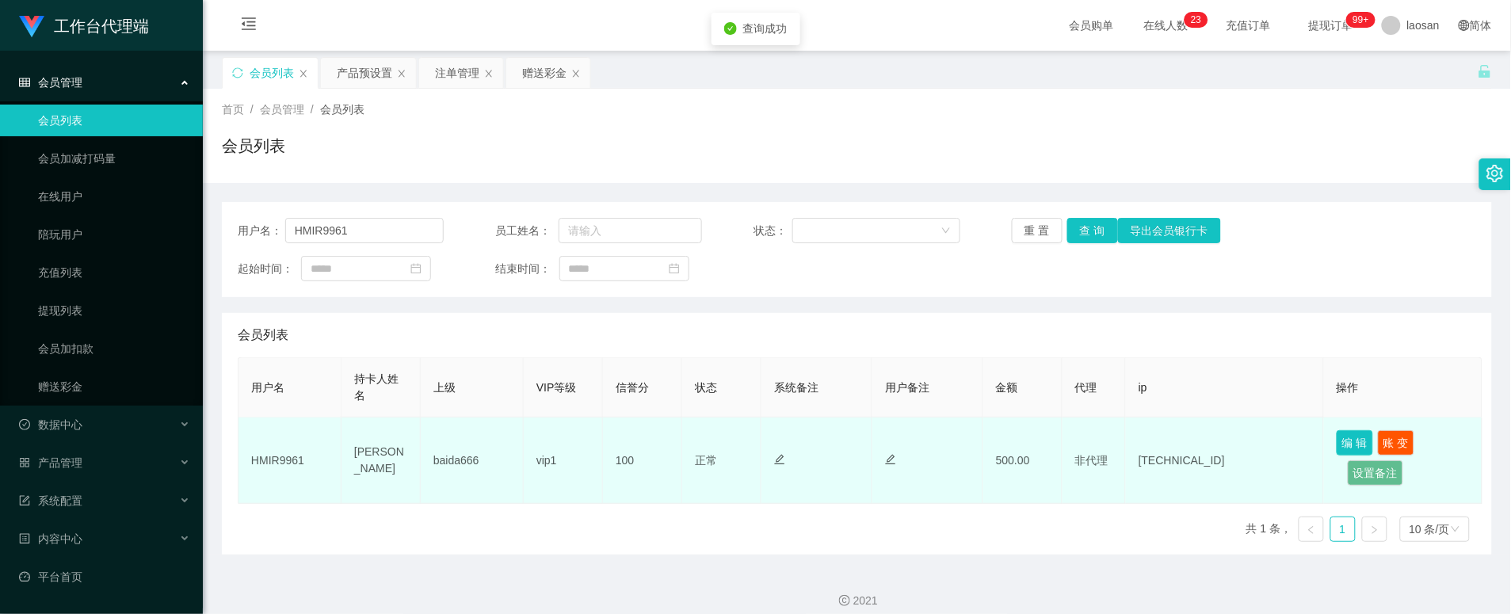
click at [1349, 434] on button "编 辑" at bounding box center [1355, 442] width 36 height 25
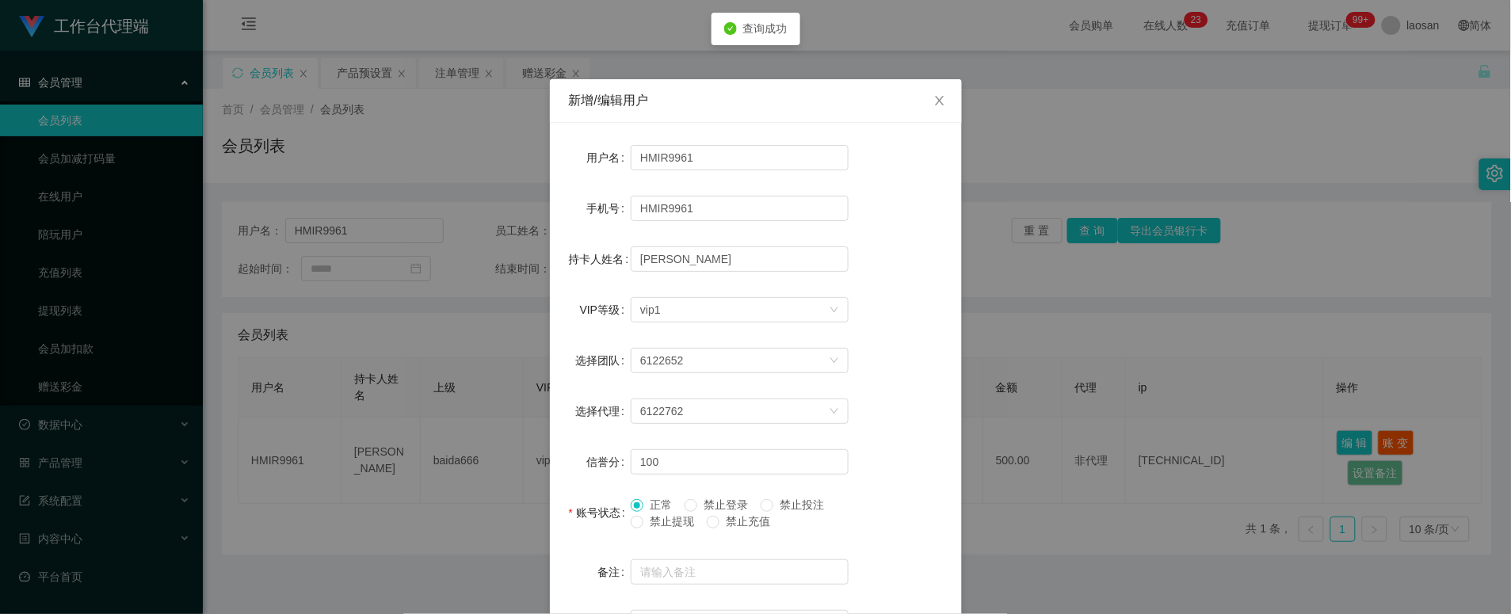
click at [671, 521] on span "禁止提现" at bounding box center [672, 521] width 57 height 13
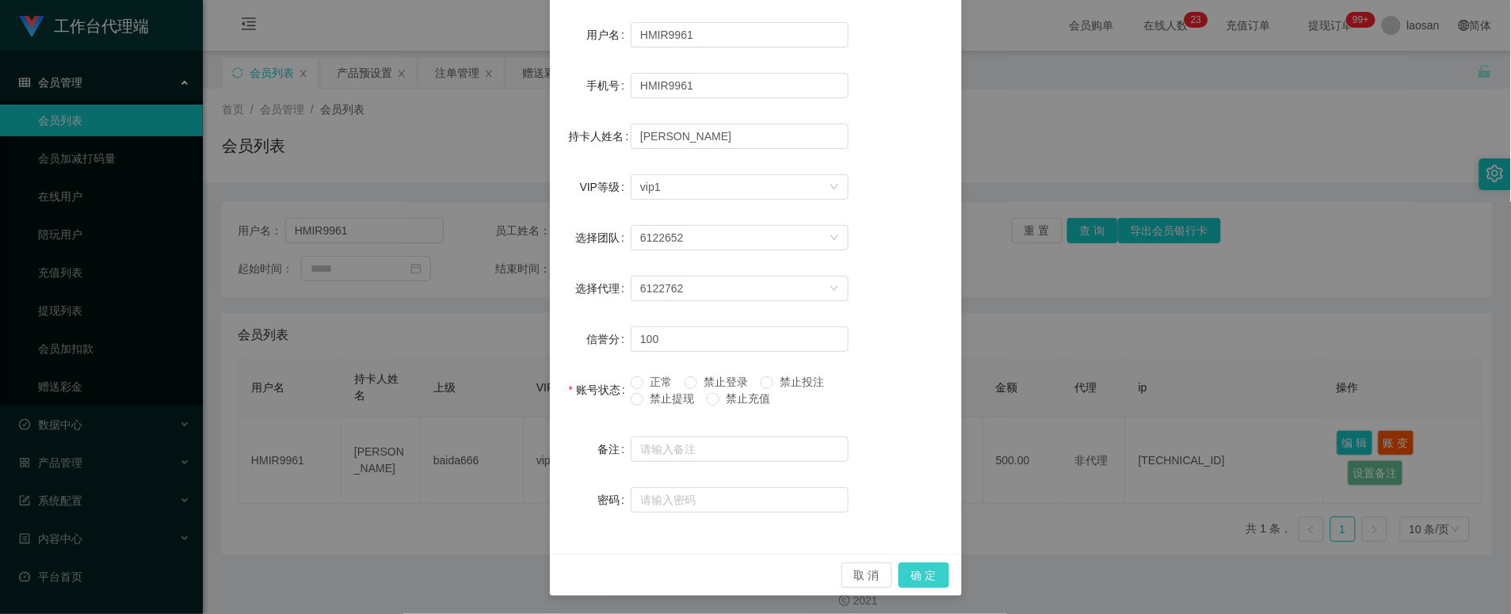
click at [927, 576] on button "确 定" at bounding box center [924, 575] width 51 height 25
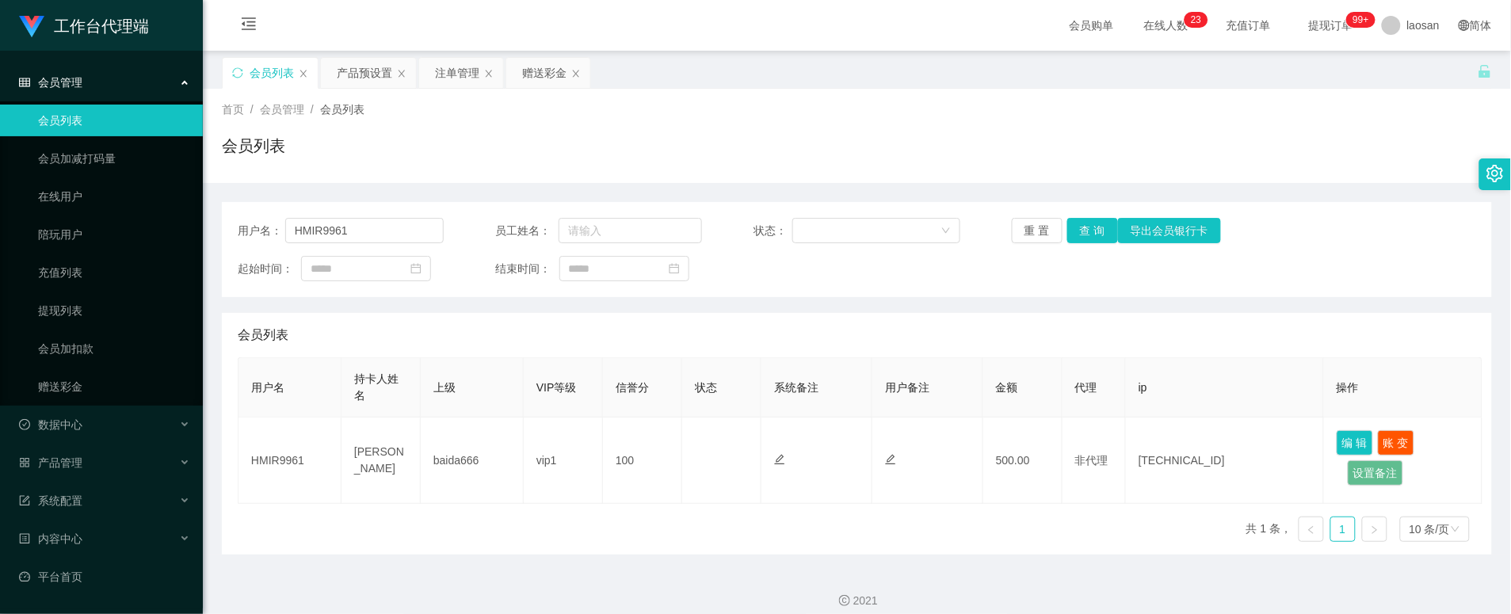
click at [988, 19] on div "会员购单 在线人数 0 1 2 3 4 5 6 7 8 9 0 1 2 3 4 5 6 7 8 9 0 1 2 3 4 5 6 7 8 9 0 1 2 3 4…" at bounding box center [857, 26] width 1309 height 52
